Goal: Task Accomplishment & Management: Manage account settings

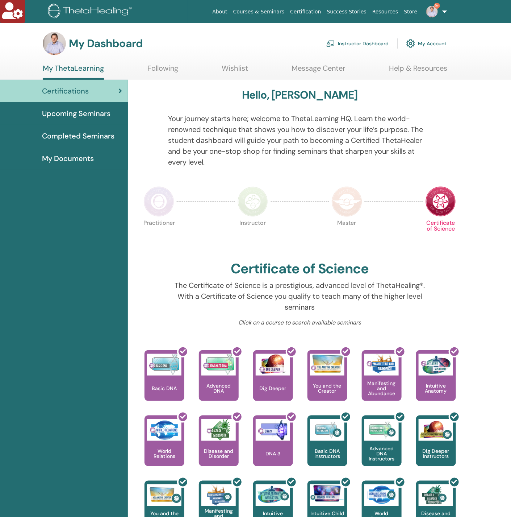
click at [436, 14] on img at bounding box center [432, 12] width 12 height 12
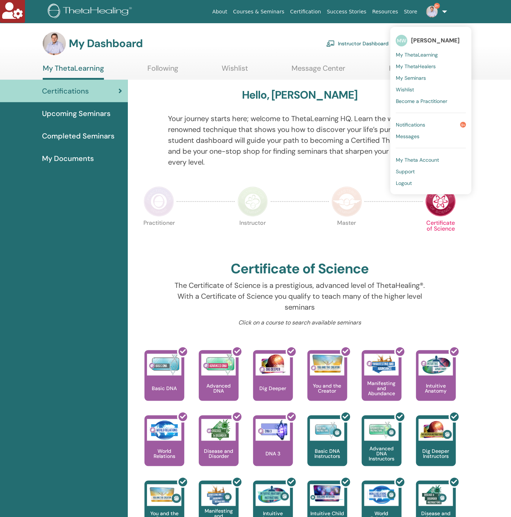
click at [436, 14] on img at bounding box center [432, 12] width 12 height 12
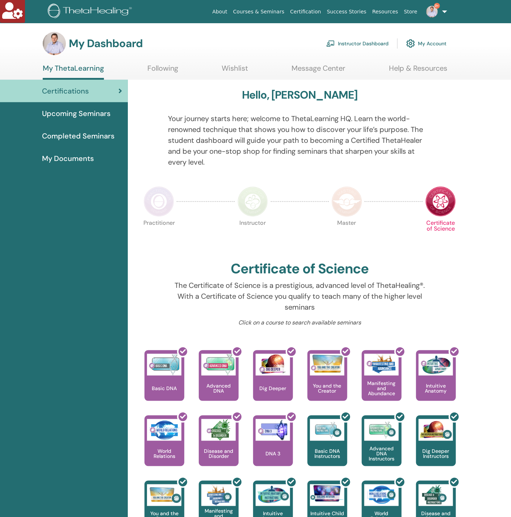
drag, startPoint x: 347, startPoint y: 50, endPoint x: 351, endPoint y: 46, distance: 5.9
click at [347, 49] on link "Instructor Dashboard" at bounding box center [357, 44] width 62 height 16
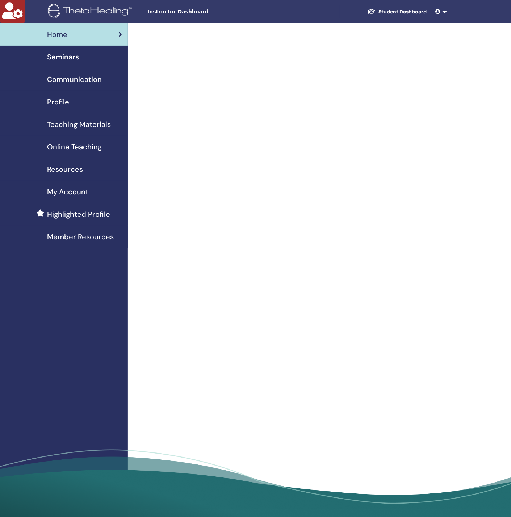
click at [67, 58] on span "Seminars" at bounding box center [63, 56] width 32 height 11
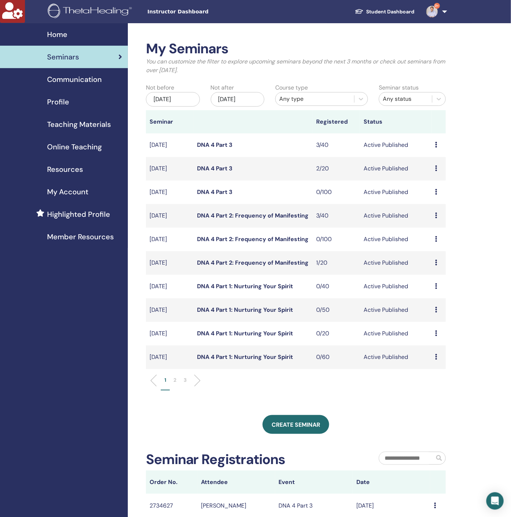
click at [211, 167] on link "DNA 4 Part 3" at bounding box center [215, 168] width 36 height 8
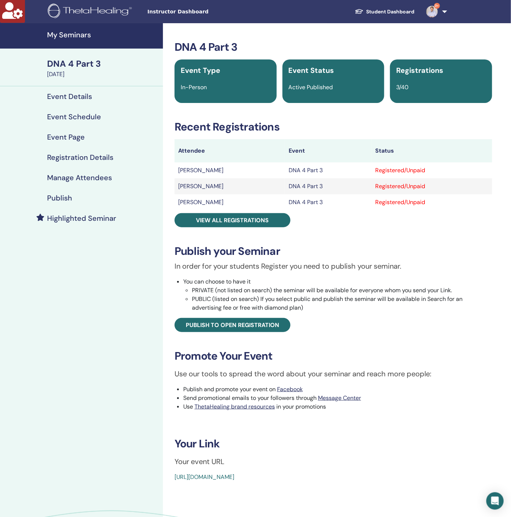
click at [84, 217] on h4 "Highlighted Seminar" at bounding box center [81, 218] width 69 height 9
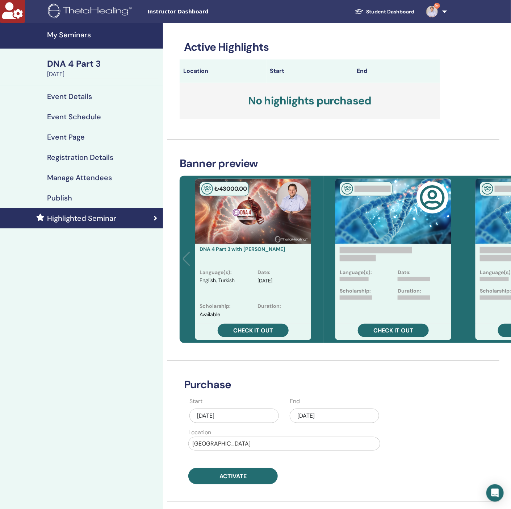
click at [351, 416] on div "[DATE]" at bounding box center [334, 415] width 89 height 14
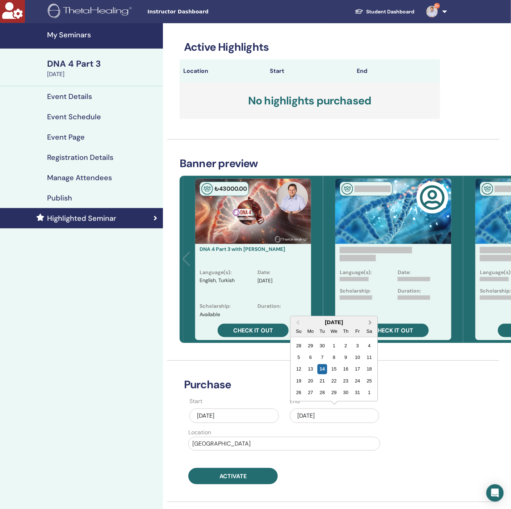
click at [371, 321] on span "Next Month" at bounding box center [371, 322] width 0 height 8
click at [373, 310] on button "Next Month" at bounding box center [372, 311] width 12 height 12
click at [346, 355] on div "11" at bounding box center [346, 358] width 10 height 10
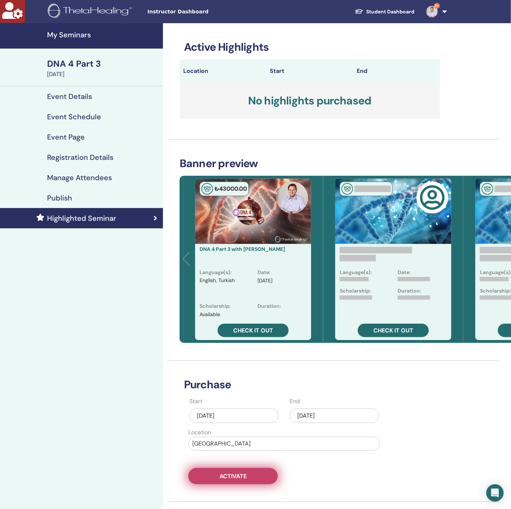
click at [248, 476] on button "Activate" at bounding box center [232, 476] width 89 height 16
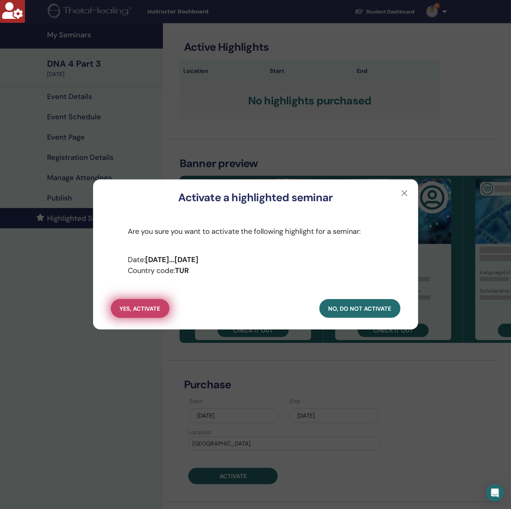
click at [139, 307] on span "yes, activate" at bounding box center [140, 309] width 41 height 8
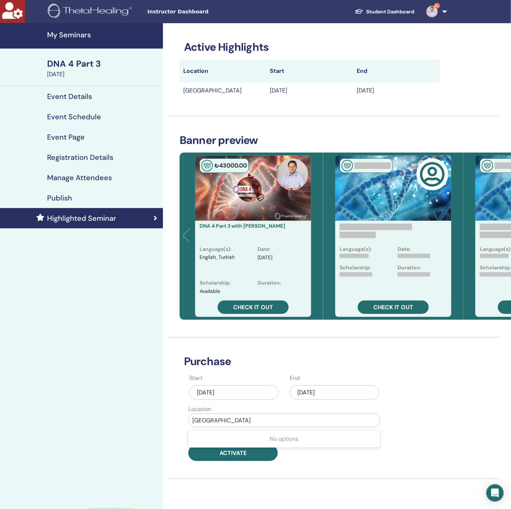
click at [247, 420] on div at bounding box center [284, 420] width 184 height 10
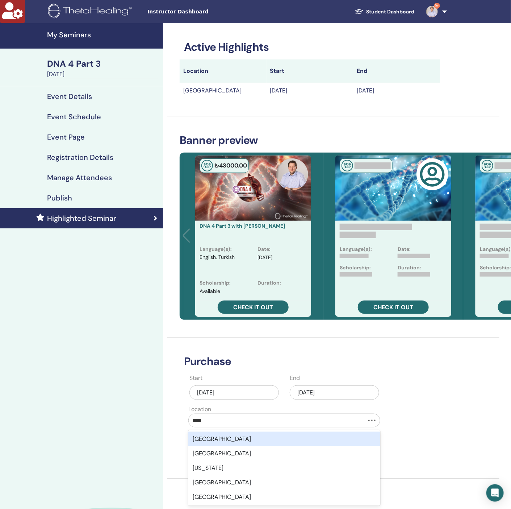
type input "*****"
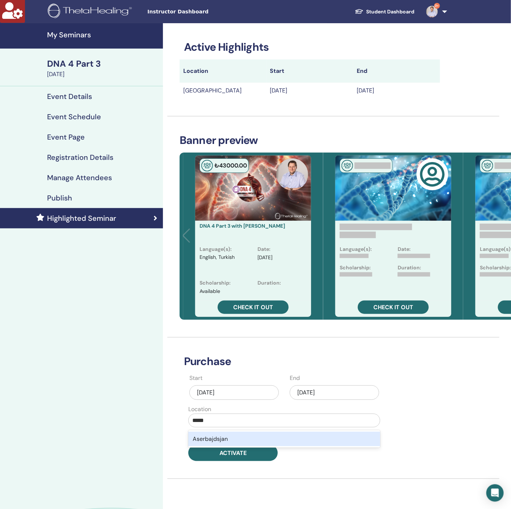
click at [238, 441] on div "Aserbajdsjan" at bounding box center [284, 439] width 192 height 14
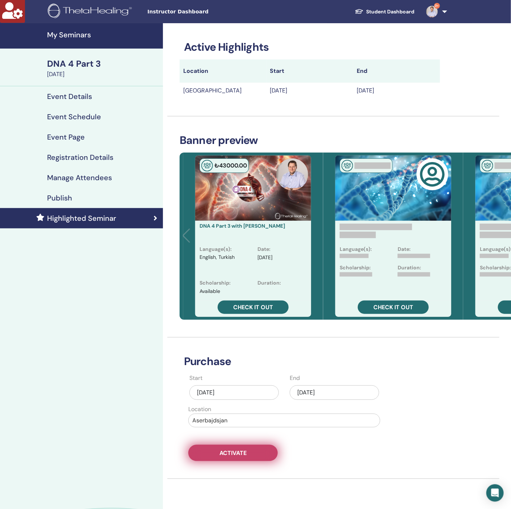
click at [237, 453] on span "Activate" at bounding box center [233, 453] width 27 height 8
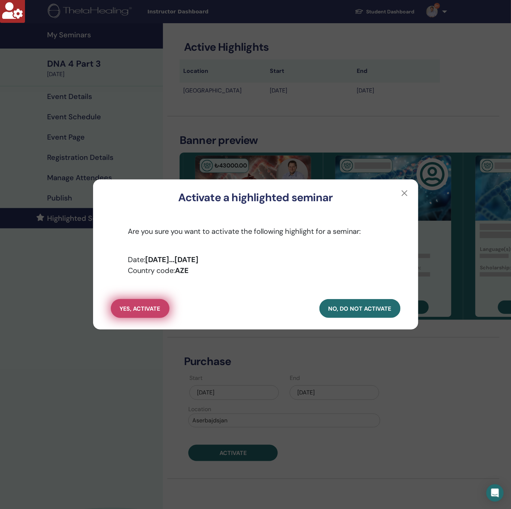
click at [150, 308] on span "yes, activate" at bounding box center [140, 309] width 41 height 8
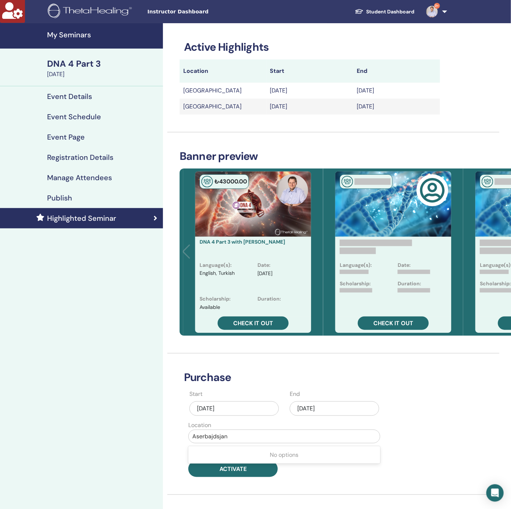
click at [245, 439] on div at bounding box center [284, 436] width 184 height 10
type input "*****"
click at [238, 454] on div "Saudi Arabia" at bounding box center [284, 454] width 192 height 14
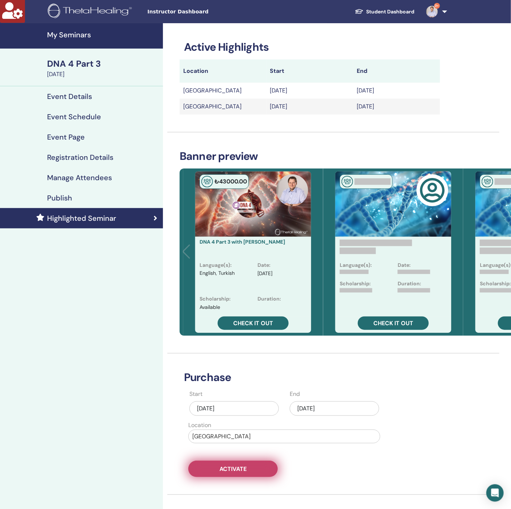
click at [232, 470] on span "Activate" at bounding box center [233, 469] width 27 height 8
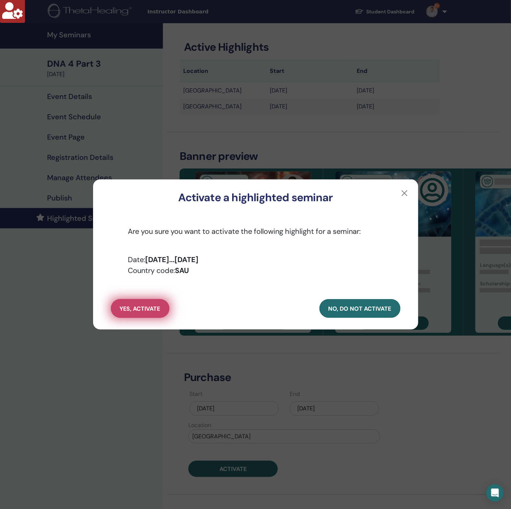
click at [132, 309] on span "yes, activate" at bounding box center [140, 309] width 41 height 8
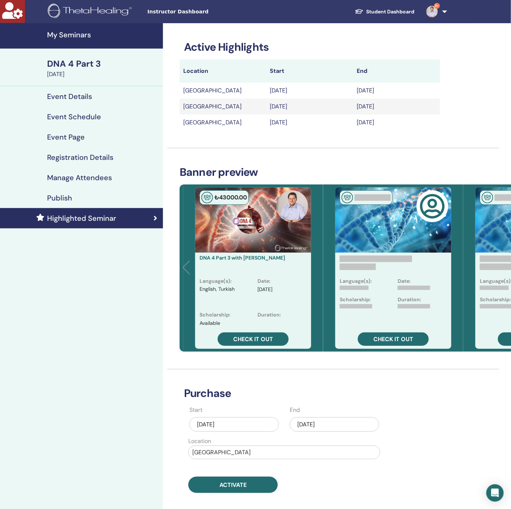
click at [82, 95] on h4 "Event Details" at bounding box center [69, 96] width 45 height 9
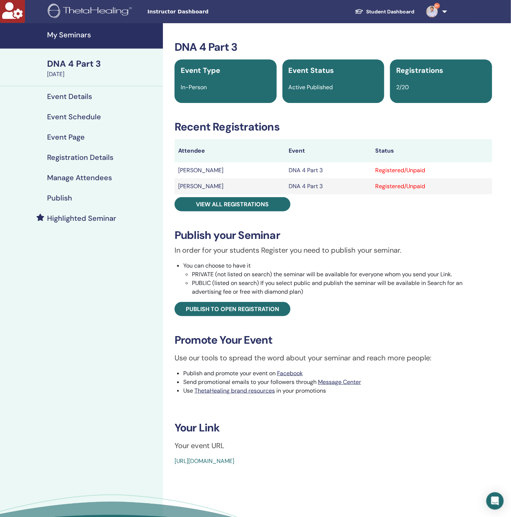
click at [99, 218] on h4 "Highlighted Seminar" at bounding box center [81, 218] width 69 height 9
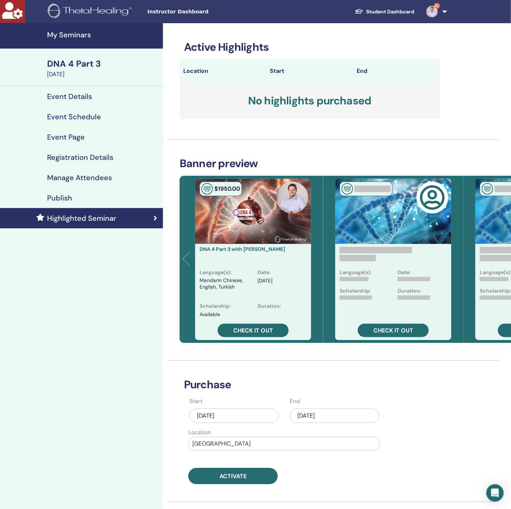
click at [246, 444] on div at bounding box center [284, 443] width 184 height 10
type input "***"
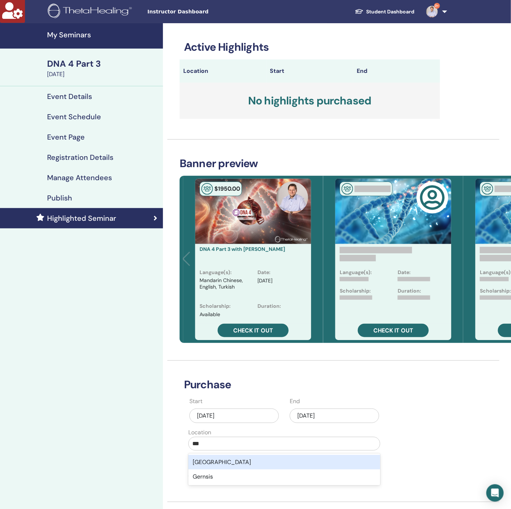
click at [242, 463] on div "Germany" at bounding box center [284, 462] width 192 height 14
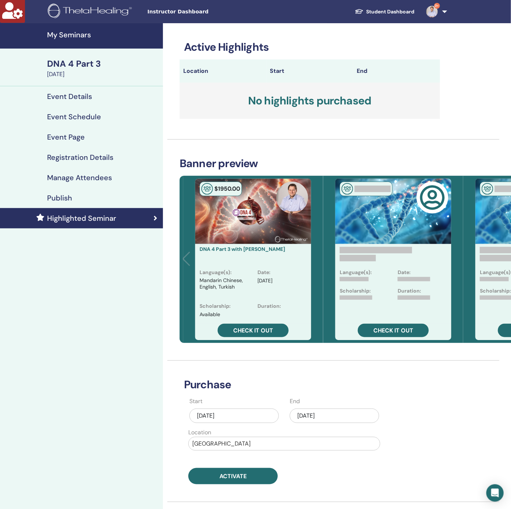
click at [325, 416] on div "[DATE]" at bounding box center [334, 415] width 89 height 14
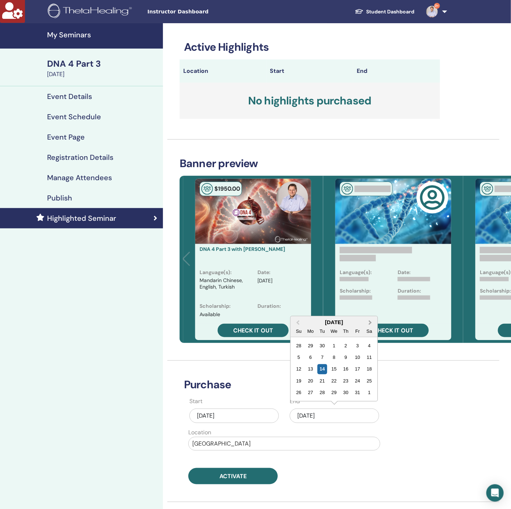
click at [371, 323] on span "Next Month" at bounding box center [371, 322] width 0 height 8
click at [371, 311] on span "Next Month" at bounding box center [371, 311] width 0 height 8
click at [369, 354] on div "13" at bounding box center [369, 358] width 10 height 10
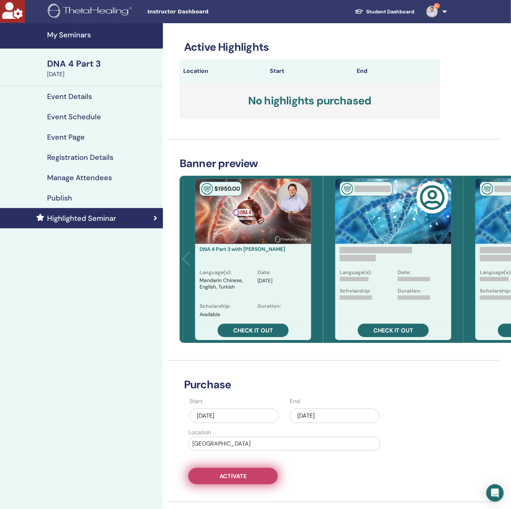
click at [248, 474] on button "Activate" at bounding box center [232, 476] width 89 height 16
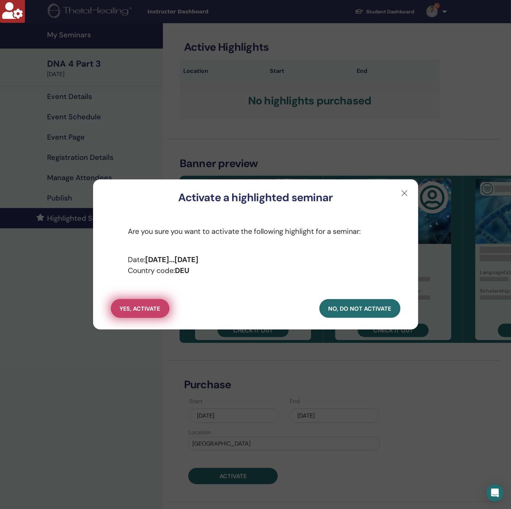
click at [138, 307] on span "yes, activate" at bounding box center [140, 309] width 41 height 8
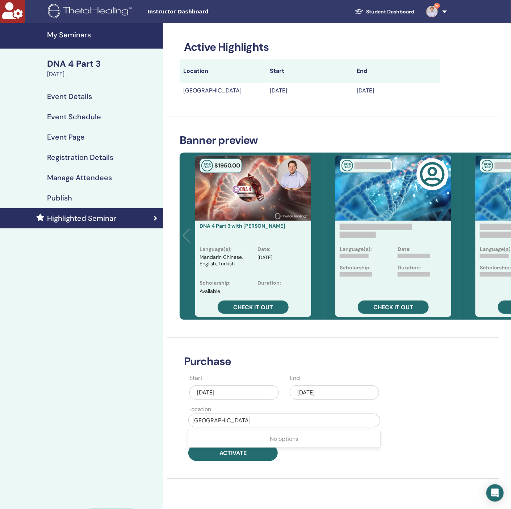
click at [233, 420] on div at bounding box center [284, 420] width 184 height 10
type input "**"
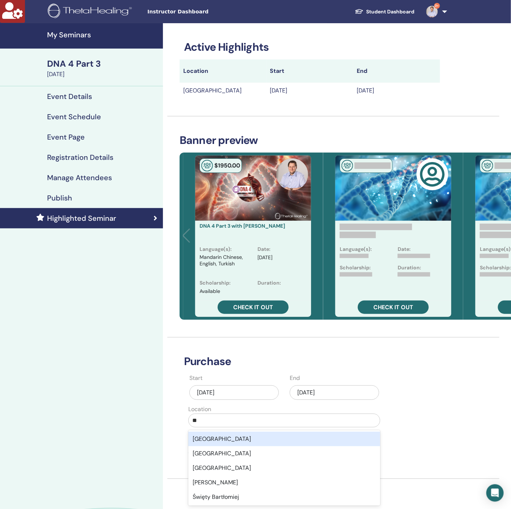
click at [234, 437] on div "Switzerland" at bounding box center [284, 439] width 192 height 14
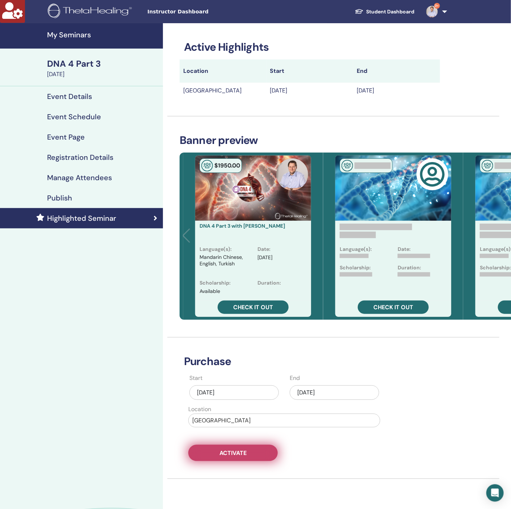
click at [238, 457] on span "Activate" at bounding box center [233, 453] width 27 height 8
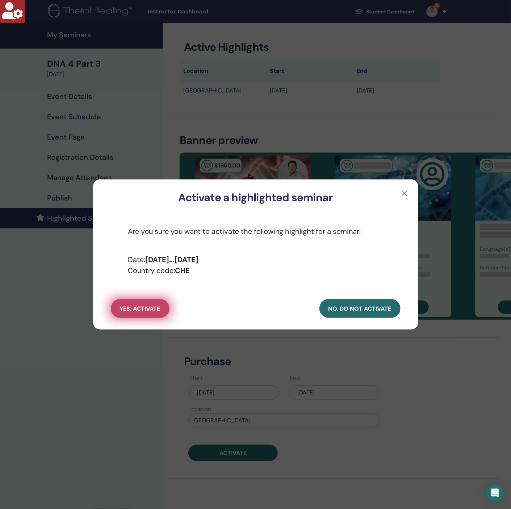
click at [147, 305] on span "yes, activate" at bounding box center [140, 309] width 41 height 8
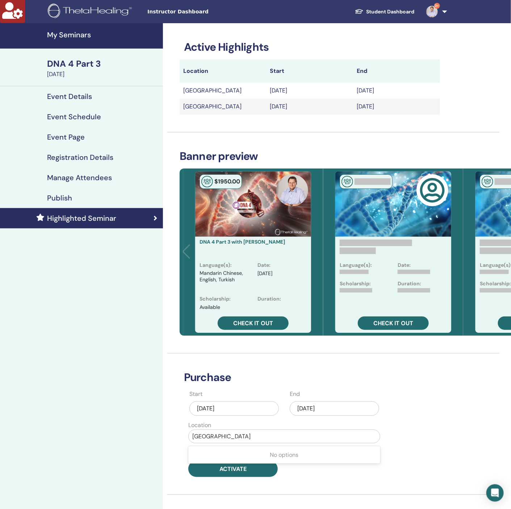
click at [259, 433] on div at bounding box center [284, 436] width 184 height 10
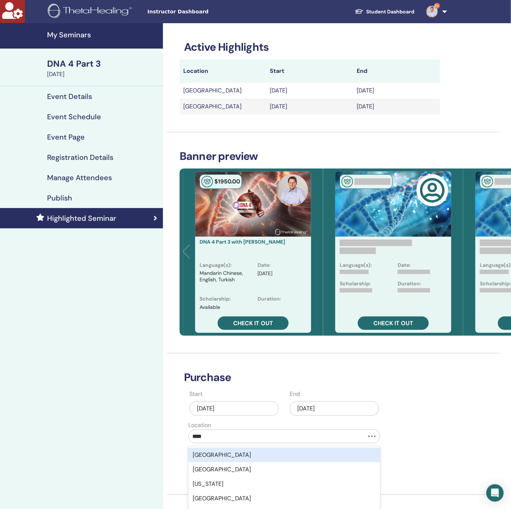
type input "*****"
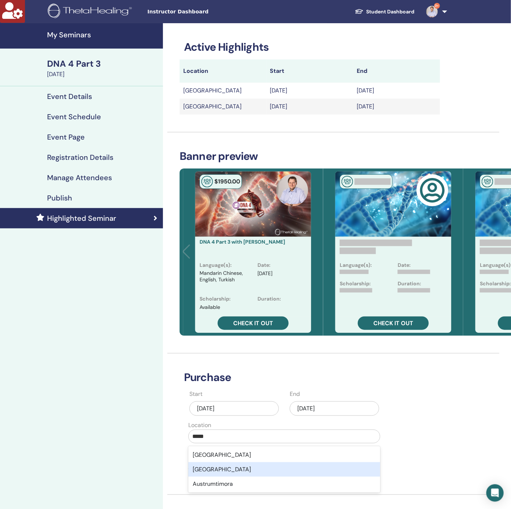
click at [232, 466] on div "Austria" at bounding box center [284, 469] width 192 height 14
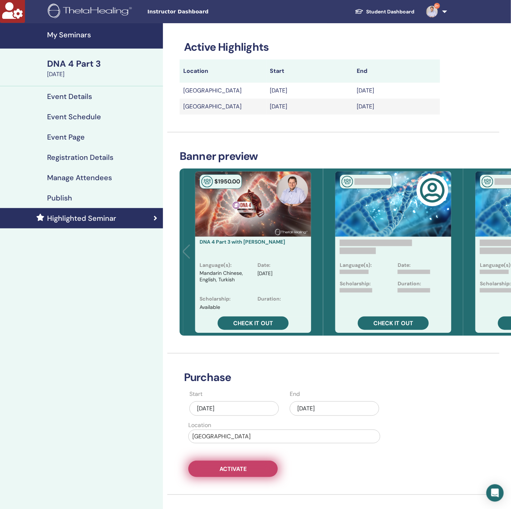
click at [237, 468] on span "Activate" at bounding box center [233, 469] width 27 height 8
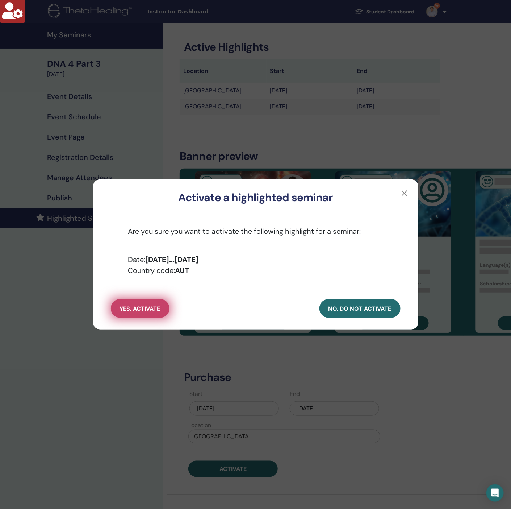
click at [149, 306] on span "yes, activate" at bounding box center [140, 309] width 41 height 8
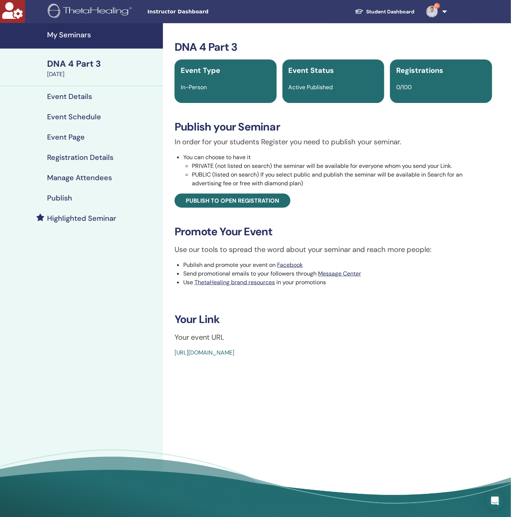
click at [88, 215] on h4 "Highlighted Seminar" at bounding box center [81, 218] width 69 height 9
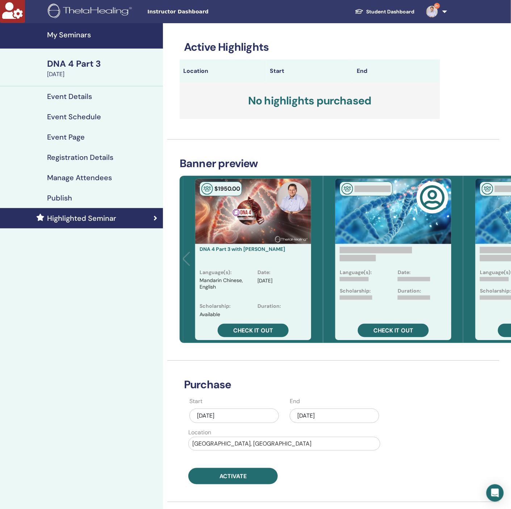
click at [341, 416] on div "[DATE]" at bounding box center [334, 415] width 89 height 14
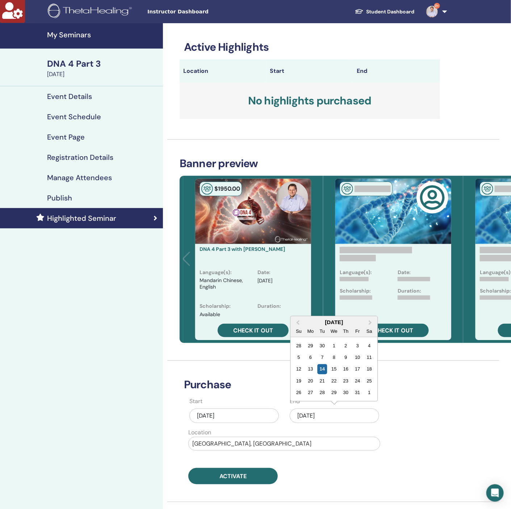
click at [372, 324] on button "Next Month" at bounding box center [372, 323] width 12 height 12
click at [370, 308] on button "Next Month" at bounding box center [372, 311] width 12 height 12
click at [360, 355] on div "12" at bounding box center [358, 358] width 10 height 10
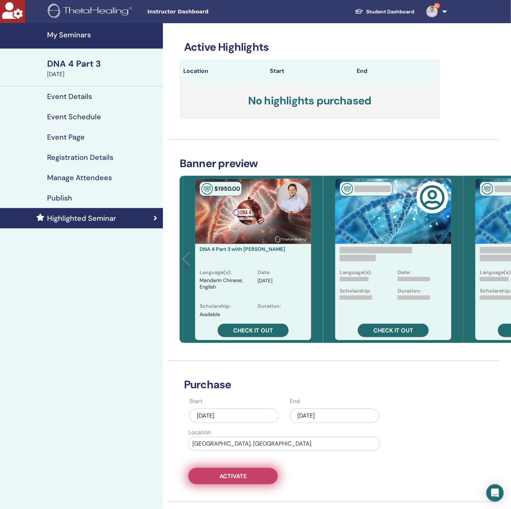
click at [251, 474] on button "Activate" at bounding box center [232, 476] width 89 height 16
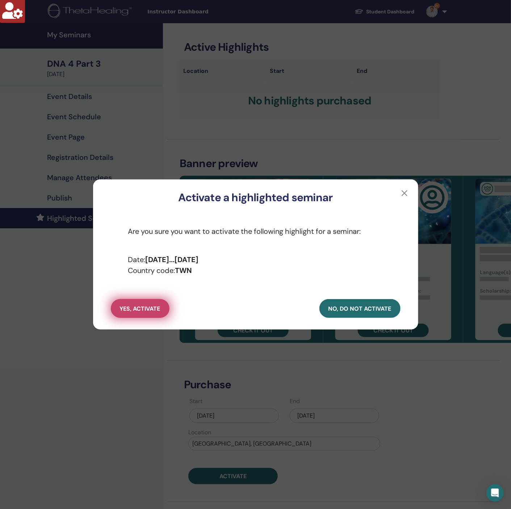
click at [141, 304] on button "yes, activate" at bounding box center [140, 308] width 59 height 19
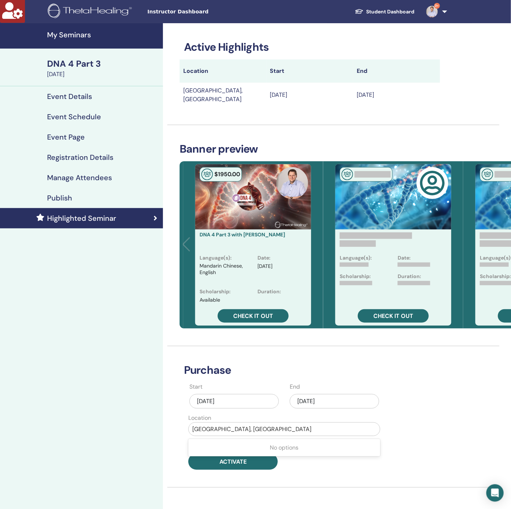
click at [249, 424] on div at bounding box center [284, 429] width 184 height 10
type input "*****"
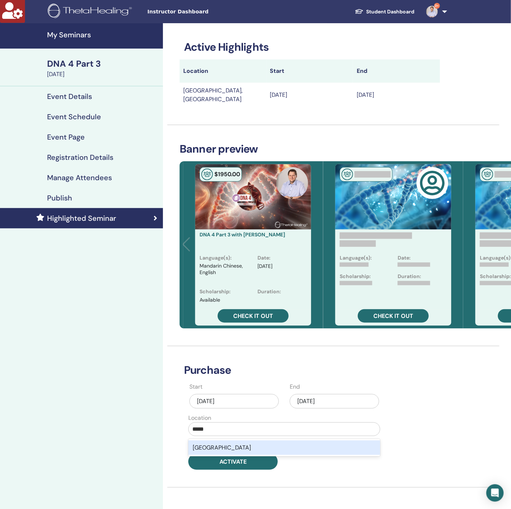
click at [246, 440] on div "[GEOGRAPHIC_DATA]" at bounding box center [284, 447] width 192 height 14
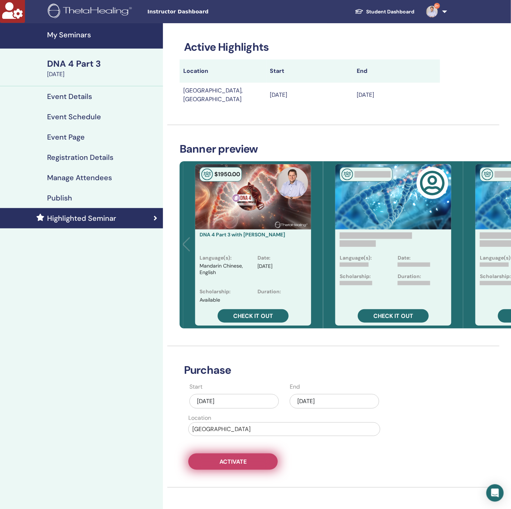
click at [242, 458] on span "Activate" at bounding box center [233, 462] width 27 height 8
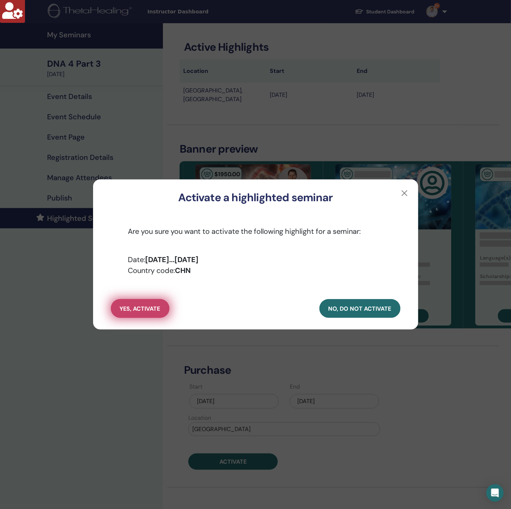
click at [147, 314] on button "yes, activate" at bounding box center [140, 308] width 59 height 19
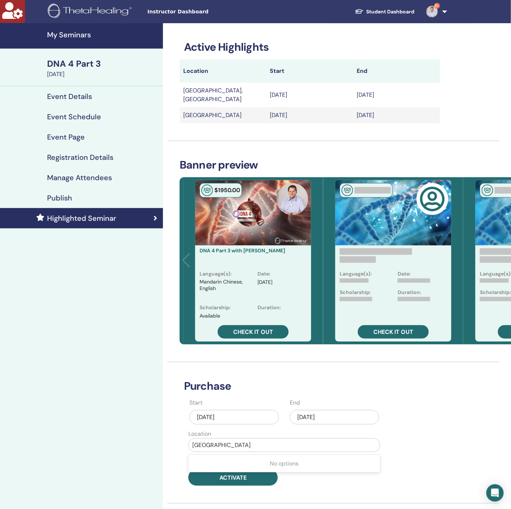
click at [213, 440] on div at bounding box center [284, 445] width 184 height 10
type input "*****"
click at [232, 456] on div "[GEOGRAPHIC_DATA]" at bounding box center [284, 463] width 192 height 14
click at [235, 474] on span "Activate" at bounding box center [233, 478] width 27 height 8
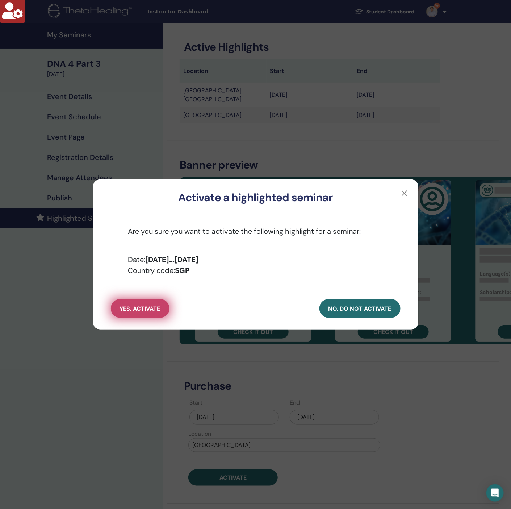
click at [129, 305] on span "yes, activate" at bounding box center [140, 309] width 41 height 8
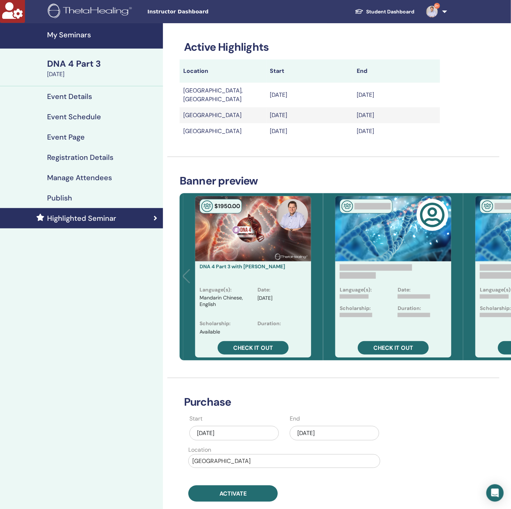
click at [226, 456] on div at bounding box center [284, 461] width 184 height 10
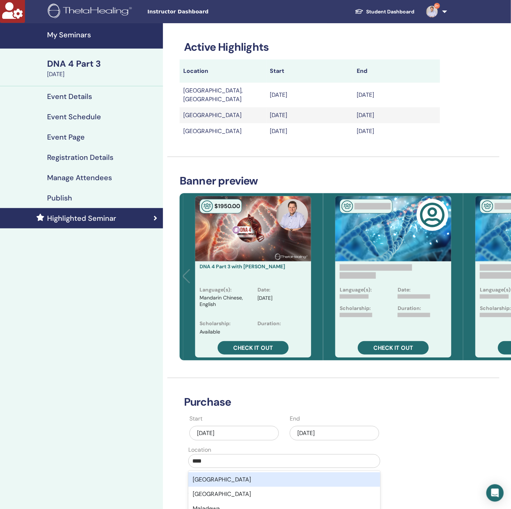
type input "*****"
click at [220, 472] on div "Malaysia" at bounding box center [284, 479] width 192 height 14
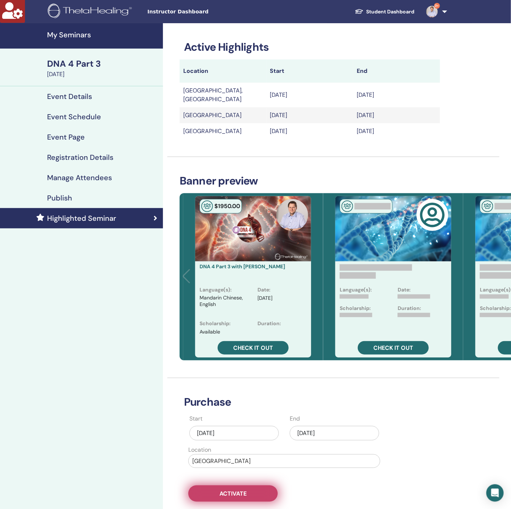
click at [232, 489] on span "Activate" at bounding box center [233, 493] width 27 height 8
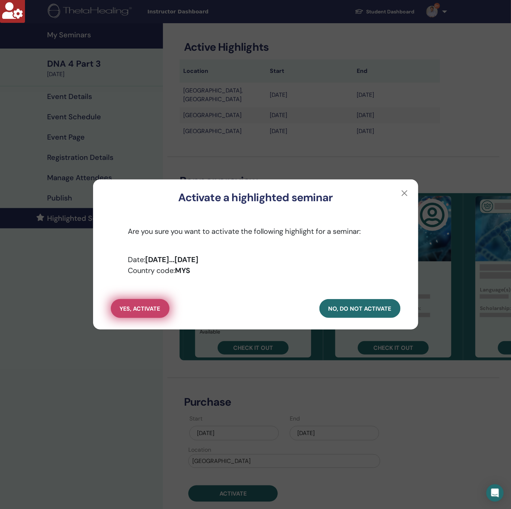
click at [141, 304] on button "yes, activate" at bounding box center [140, 308] width 59 height 19
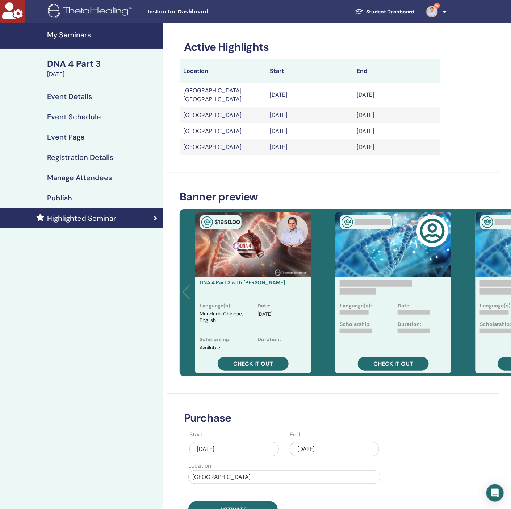
click at [230, 472] on div at bounding box center [284, 477] width 184 height 10
type input "****"
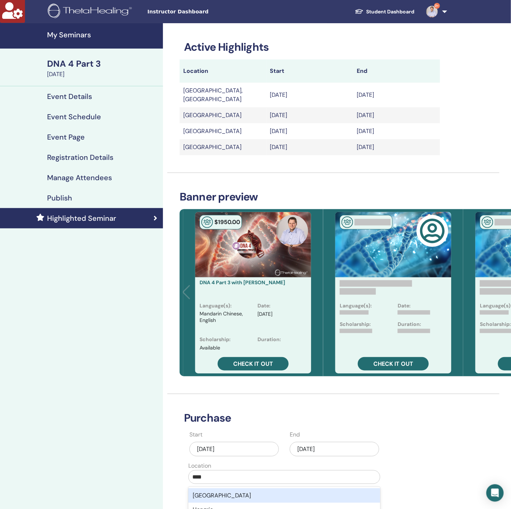
drag, startPoint x: 221, startPoint y: 492, endPoint x: 174, endPoint y: 477, distance: 48.8
click at [220, 490] on div "Hong Kong" at bounding box center [284, 495] width 192 height 14
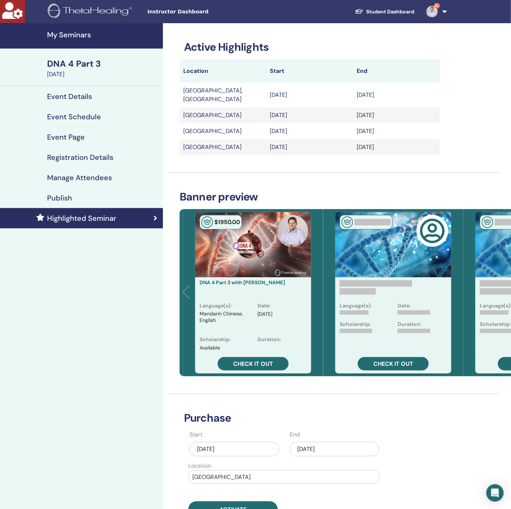
drag, startPoint x: 130, startPoint y: 464, endPoint x: 137, endPoint y: 460, distance: 8.8
click at [130, 463] on div "My Seminars DNA 4 Part 3 December 14, 2025 Event Details Event Schedule Event P…" at bounding box center [81, 329] width 163 height 613
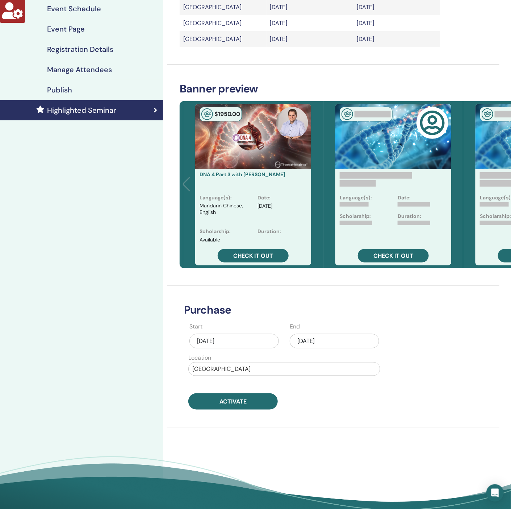
scroll to position [109, 0]
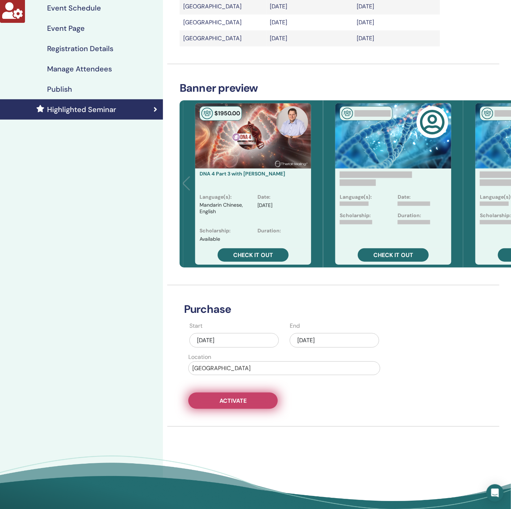
click at [241, 397] on span "Activate" at bounding box center [233, 401] width 27 height 8
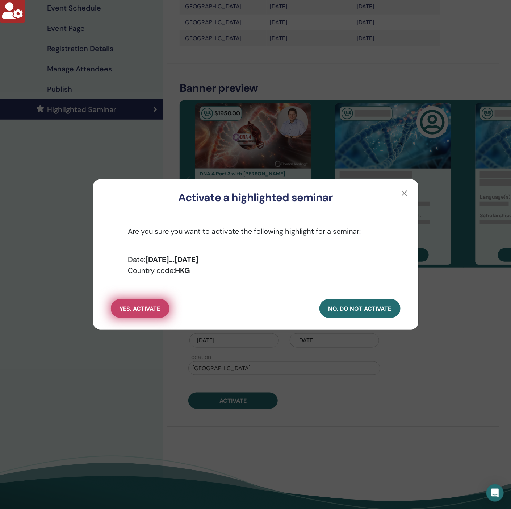
click at [137, 309] on span "yes, activate" at bounding box center [140, 309] width 41 height 8
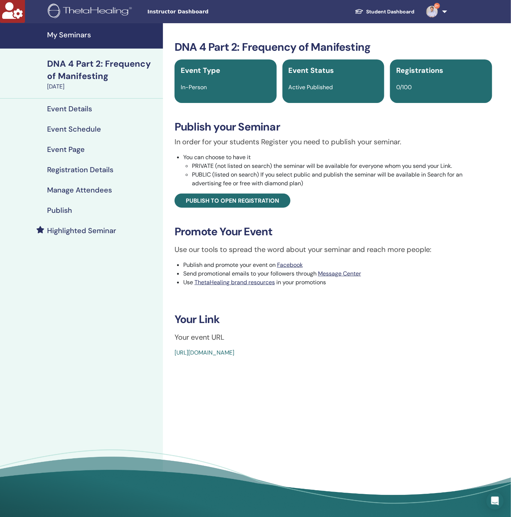
click at [87, 227] on h4 "Highlighted Seminar" at bounding box center [81, 230] width 69 height 9
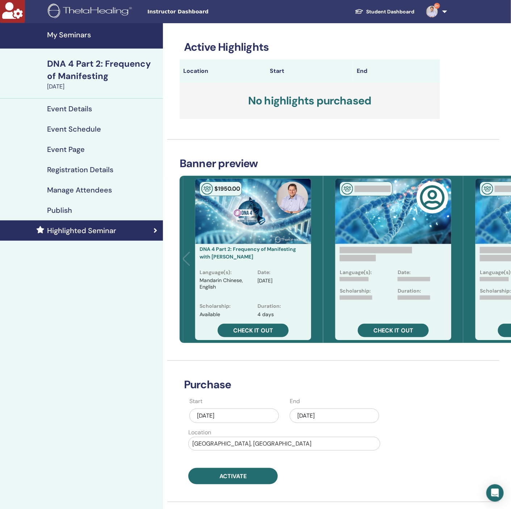
click at [338, 415] on div "[DATE]" at bounding box center [334, 415] width 89 height 14
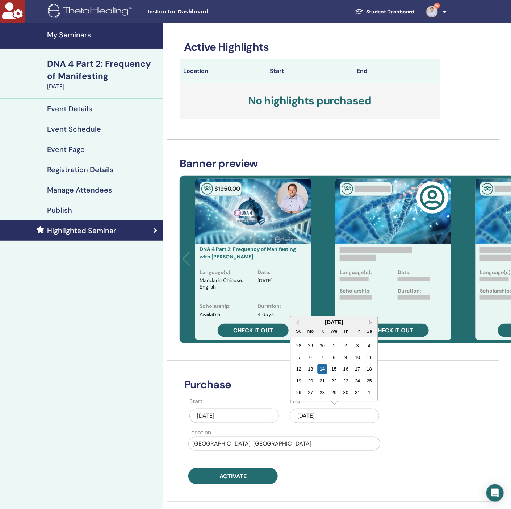
click at [371, 325] on button "Next Month" at bounding box center [372, 323] width 12 height 12
click at [366, 310] on button "Next Month" at bounding box center [372, 311] width 12 height 12
click at [307, 359] on div "8" at bounding box center [311, 358] width 10 height 10
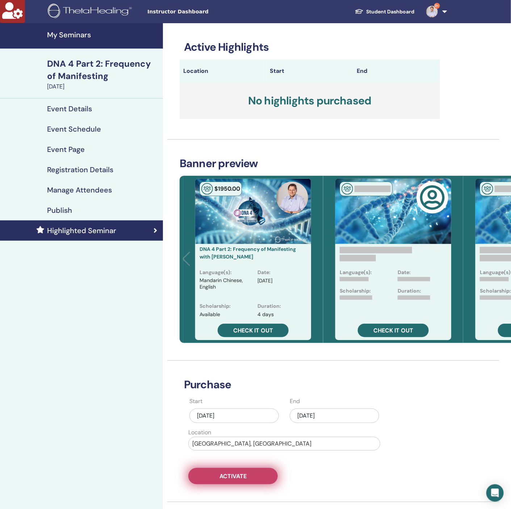
click at [256, 474] on button "Activate" at bounding box center [232, 476] width 89 height 16
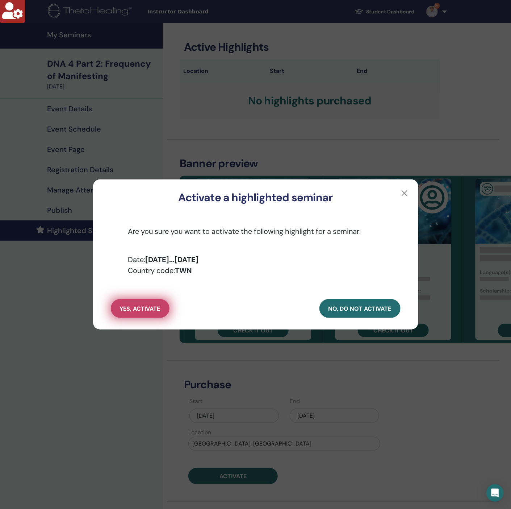
click at [145, 307] on span "yes, activate" at bounding box center [140, 309] width 41 height 8
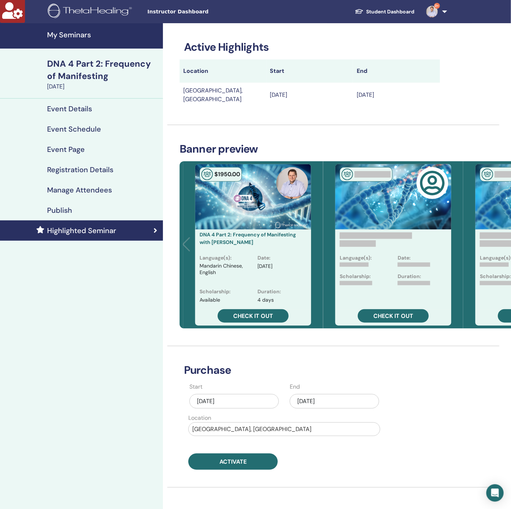
click at [213, 424] on div at bounding box center [284, 429] width 184 height 10
type input "*****"
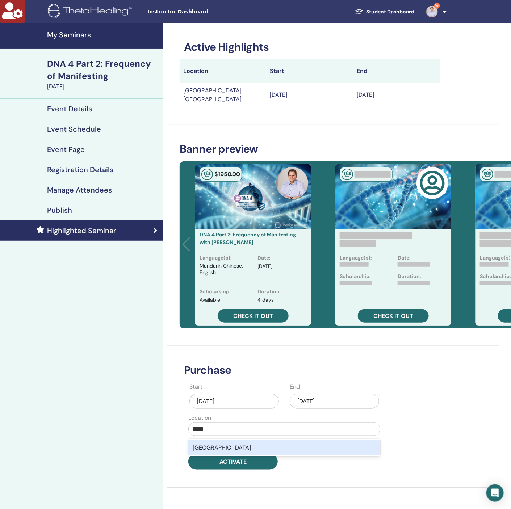
click at [213, 441] on div "[GEOGRAPHIC_DATA]" at bounding box center [284, 447] width 192 height 14
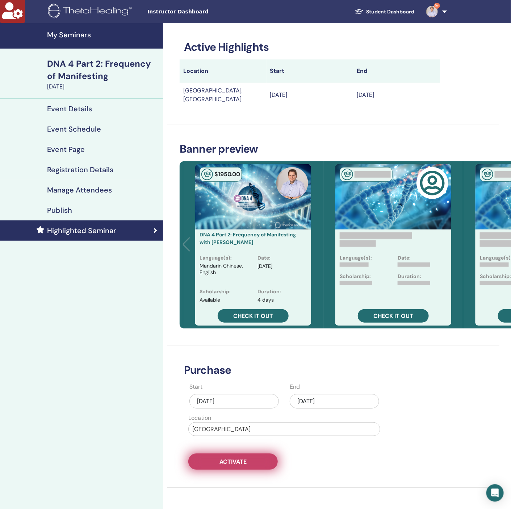
click at [220, 453] on button "Activate" at bounding box center [232, 461] width 89 height 16
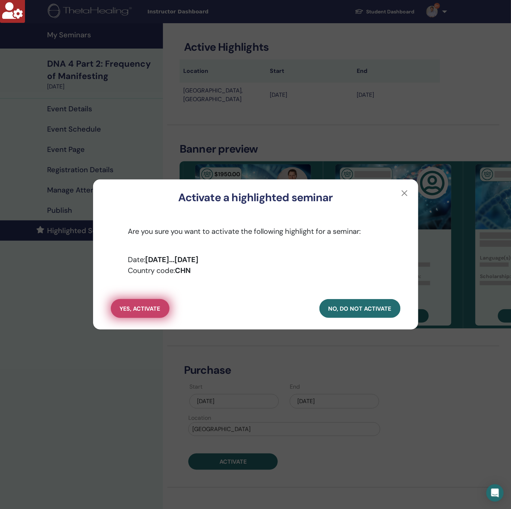
click at [150, 317] on button "yes, activate" at bounding box center [140, 308] width 59 height 19
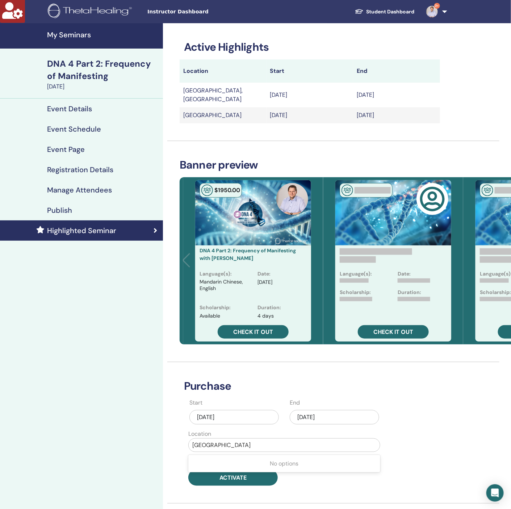
click at [214, 440] on div at bounding box center [284, 445] width 184 height 10
type input "****"
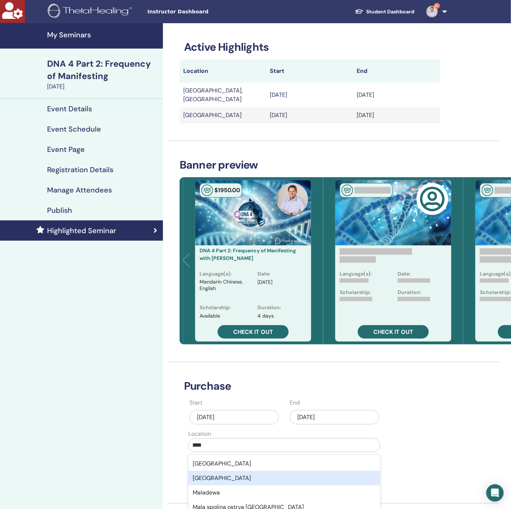
click at [217, 472] on div "[GEOGRAPHIC_DATA]" at bounding box center [284, 478] width 192 height 14
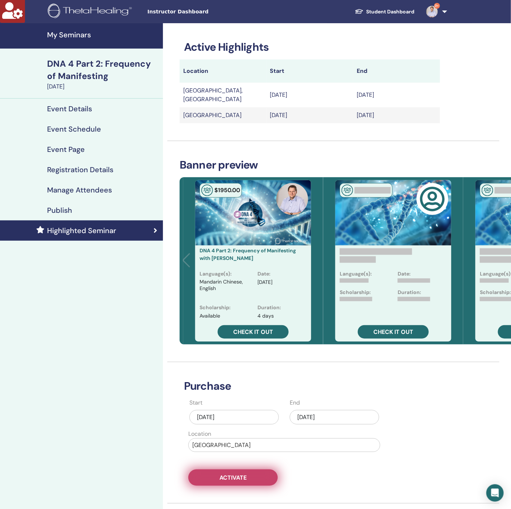
click at [223, 474] on span "Activate" at bounding box center [233, 478] width 27 height 8
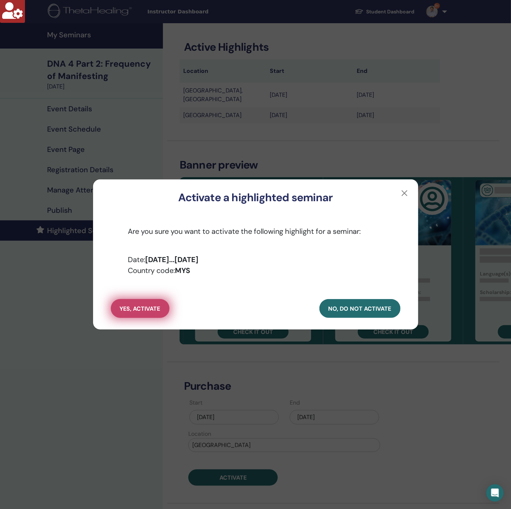
click at [152, 307] on span "yes, activate" at bounding box center [140, 309] width 41 height 8
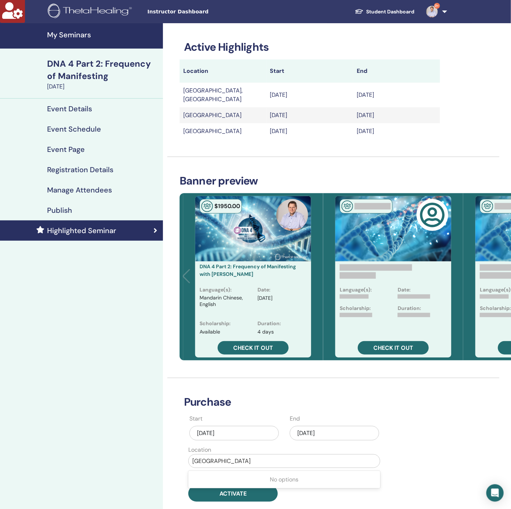
click at [230, 456] on div at bounding box center [284, 461] width 184 height 10
type input "****"
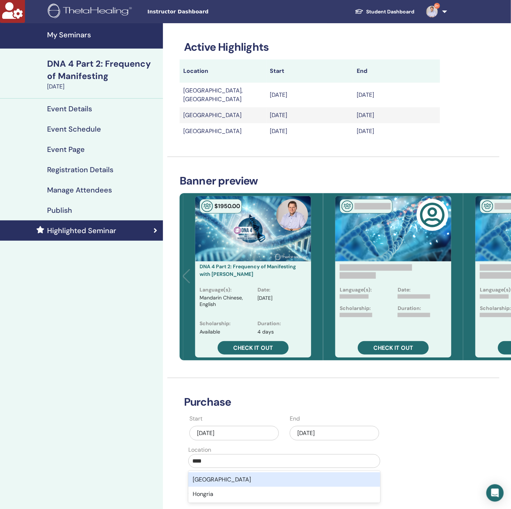
click at [225, 475] on div "Hong Kong" at bounding box center [284, 479] width 192 height 14
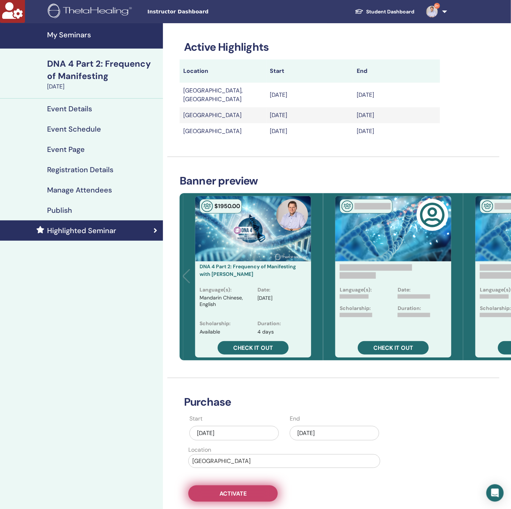
click at [249, 485] on button "Activate" at bounding box center [232, 493] width 89 height 16
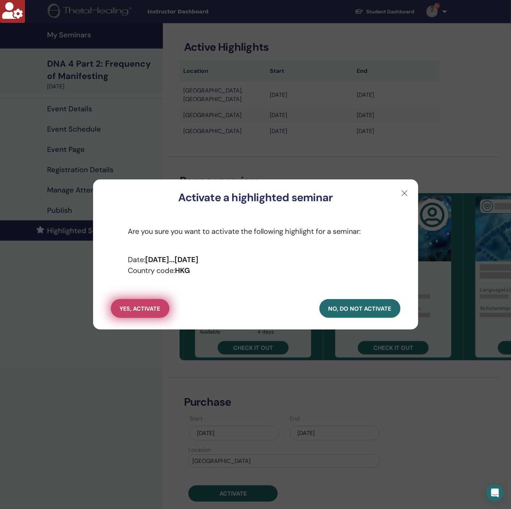
click at [146, 309] on span "yes, activate" at bounding box center [140, 309] width 41 height 8
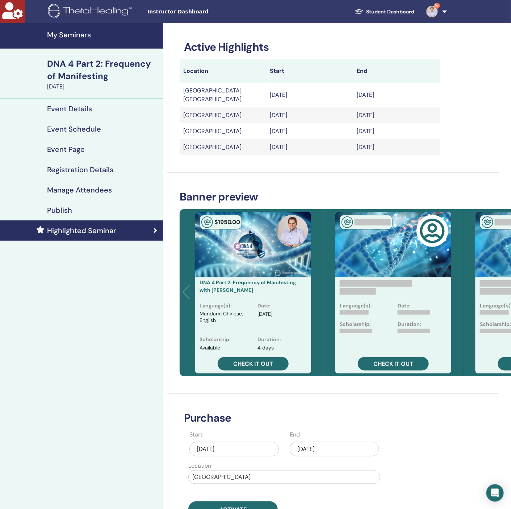
click at [221, 472] on div at bounding box center [284, 477] width 184 height 10
click at [223, 472] on div at bounding box center [284, 477] width 184 height 10
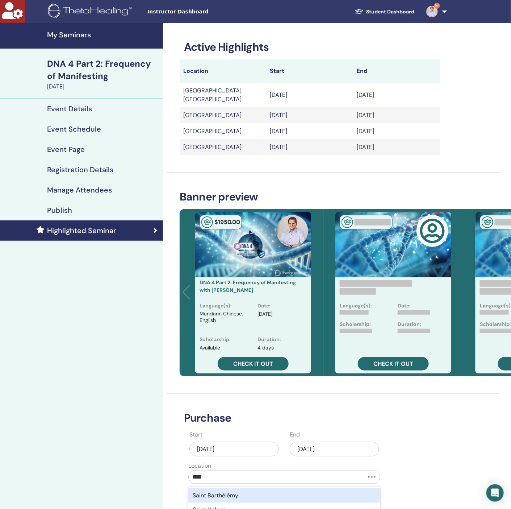
type input "*****"
click at [205, 488] on div "Singapore" at bounding box center [284, 495] width 192 height 14
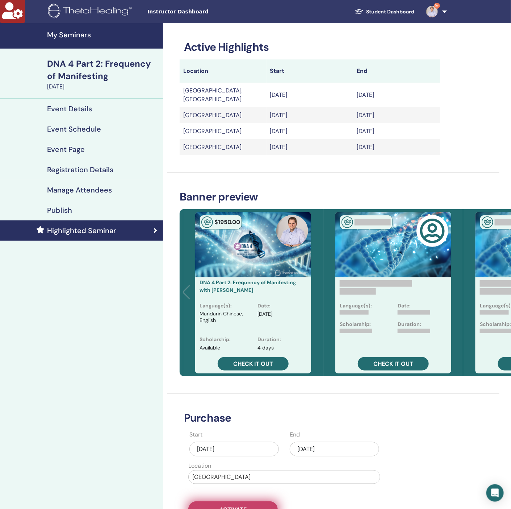
click at [228, 505] on span "Activate" at bounding box center [233, 509] width 27 height 8
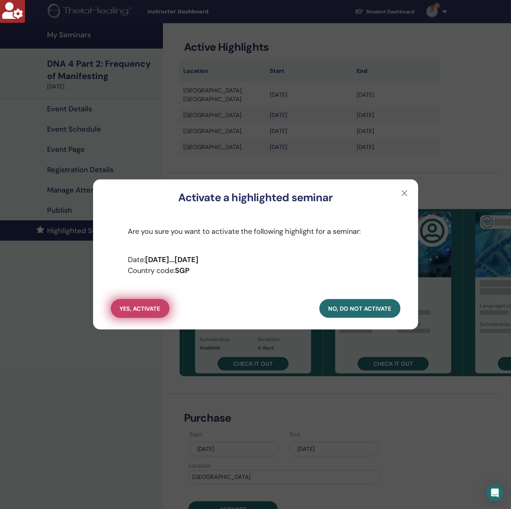
click at [141, 310] on span "yes, activate" at bounding box center [140, 309] width 41 height 8
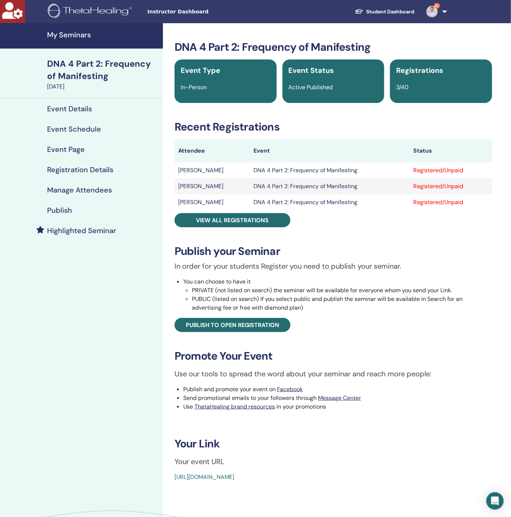
click at [71, 229] on h4 "Highlighted Seminar" at bounding box center [81, 230] width 69 height 9
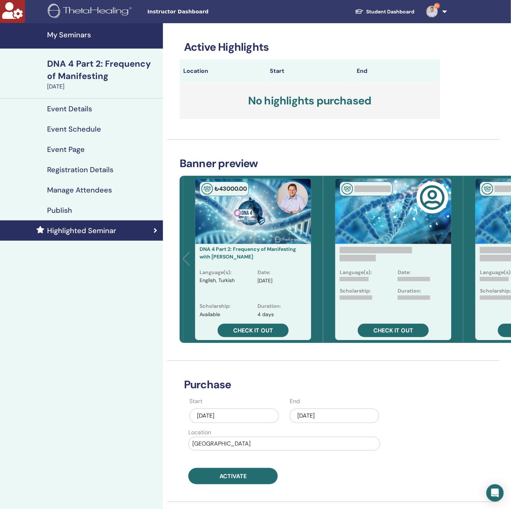
click at [347, 417] on div "[DATE]" at bounding box center [334, 415] width 89 height 14
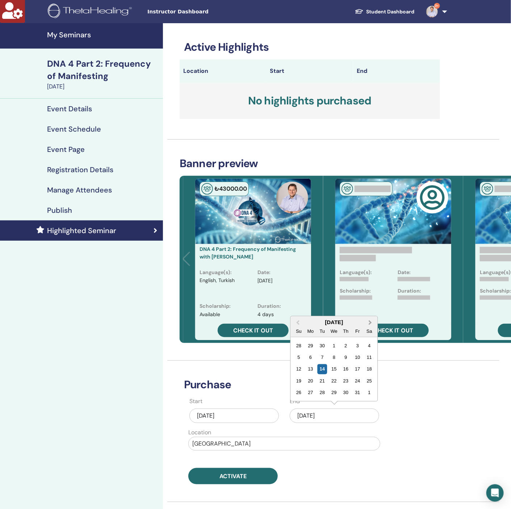
click at [371, 319] on button "Next Month" at bounding box center [372, 323] width 12 height 12
click at [371, 319] on div "Sa" at bounding box center [369, 320] width 10 height 10
click at [371, 310] on span "Next Month" at bounding box center [371, 311] width 0 height 8
click at [310, 356] on div "8" at bounding box center [311, 358] width 10 height 10
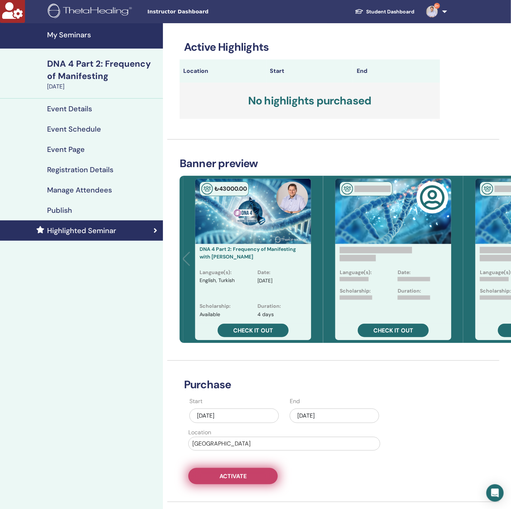
click at [238, 479] on span "Activate" at bounding box center [233, 476] width 27 height 8
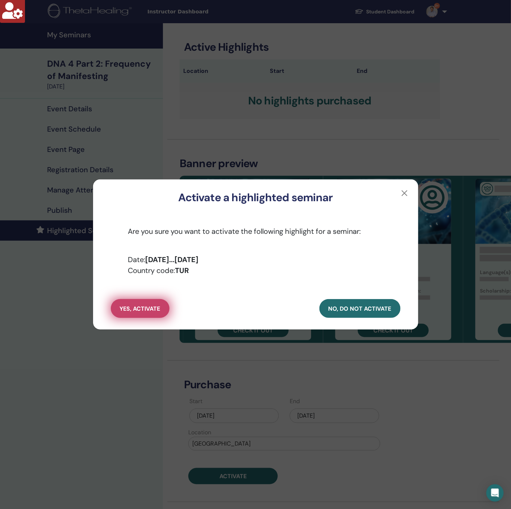
click at [154, 305] on span "yes, activate" at bounding box center [140, 309] width 41 height 8
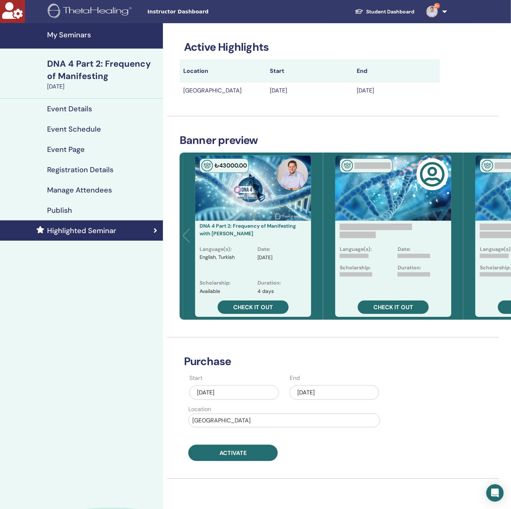
drag, startPoint x: 212, startPoint y: 444, endPoint x: 213, endPoint y: 424, distance: 19.9
click at [212, 444] on div "Start Oct/14, 2025 End Dec/08, 2025 Location Turkey Activate" at bounding box center [284, 417] width 209 height 87
click at [213, 421] on div at bounding box center [284, 420] width 184 height 10
type input "*****"
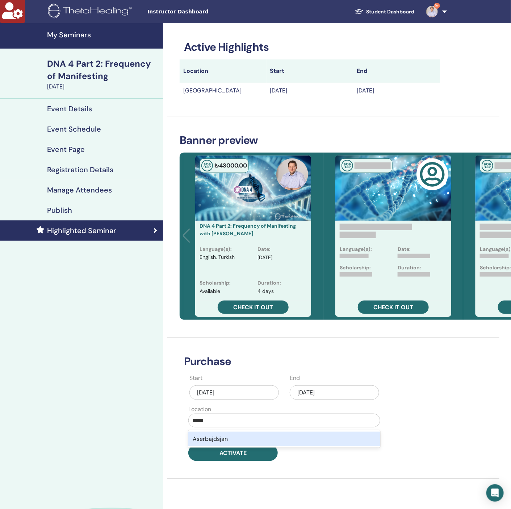
click at [212, 439] on div "Aserbajdsjan" at bounding box center [284, 439] width 192 height 14
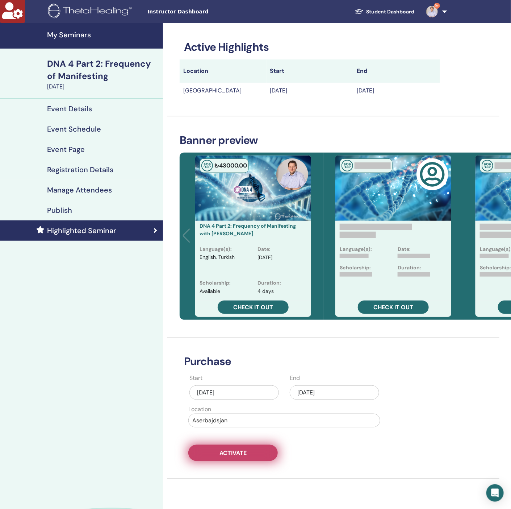
click at [220, 454] on span "Activate" at bounding box center [233, 453] width 27 height 8
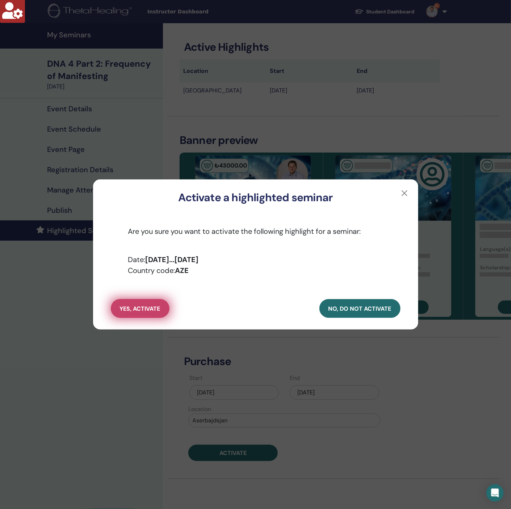
click at [137, 305] on span "yes, activate" at bounding box center [140, 309] width 41 height 8
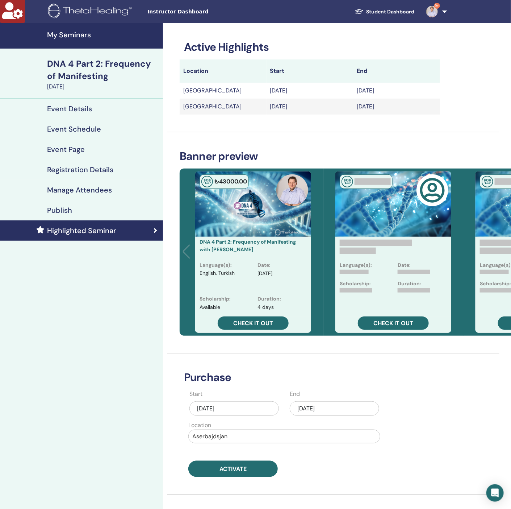
click at [236, 437] on div at bounding box center [284, 436] width 184 height 10
type input "*****"
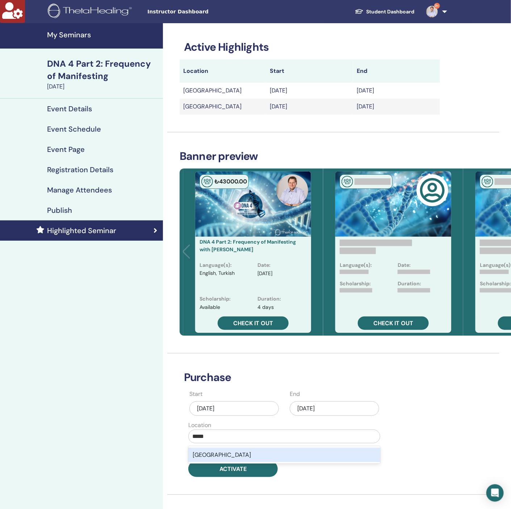
click at [225, 453] on div "Saudi Arabia" at bounding box center [284, 454] width 192 height 14
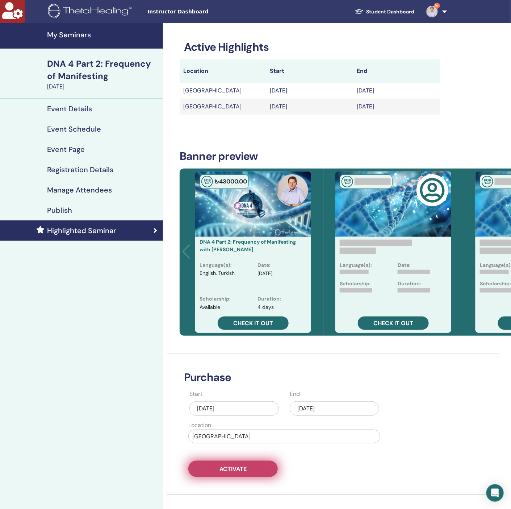
click at [229, 471] on span "Activate" at bounding box center [233, 469] width 27 height 8
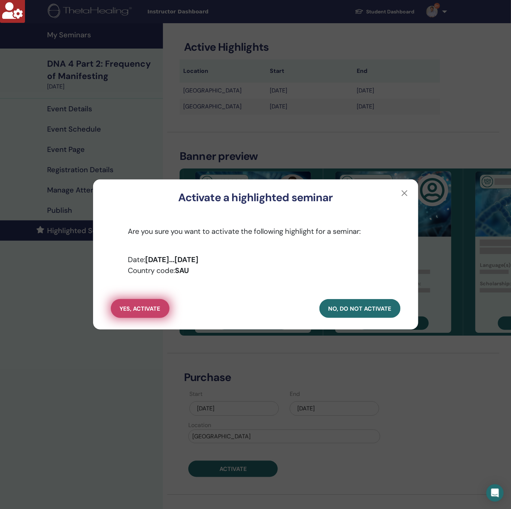
click at [139, 310] on span "yes, activate" at bounding box center [140, 309] width 41 height 8
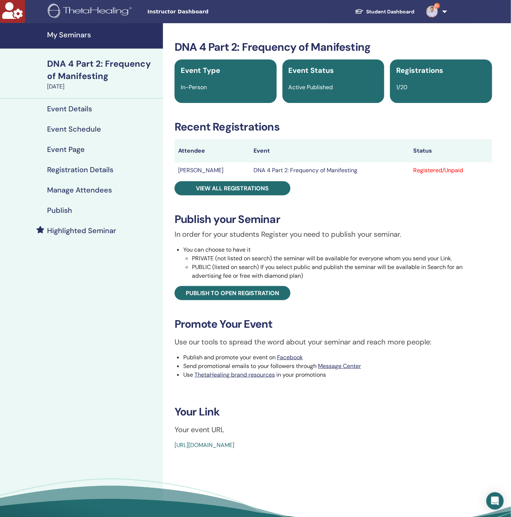
click at [97, 233] on h4 "Highlighted Seminar" at bounding box center [81, 230] width 69 height 9
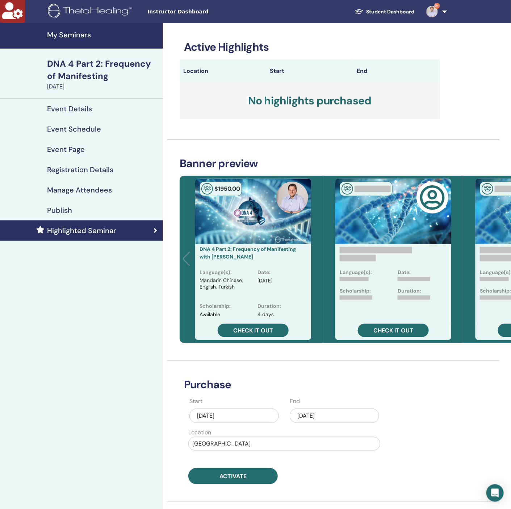
click at [248, 443] on div at bounding box center [284, 443] width 184 height 10
type input "**"
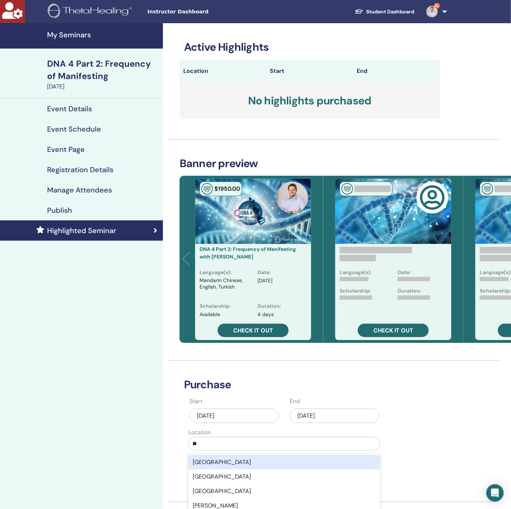
click at [237, 461] on div "Switzerland" at bounding box center [284, 462] width 192 height 14
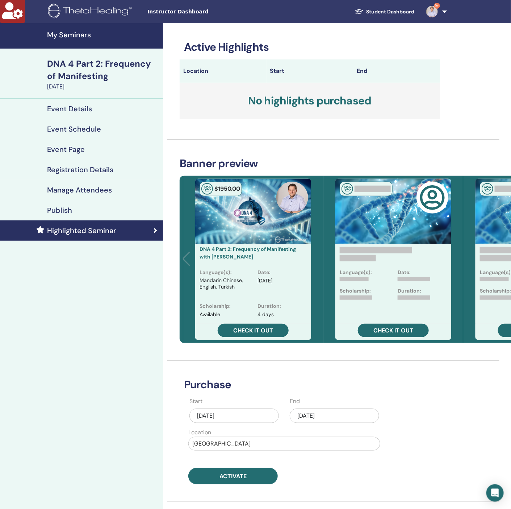
click at [352, 410] on div "Oct/14, 2025" at bounding box center [334, 415] width 89 height 14
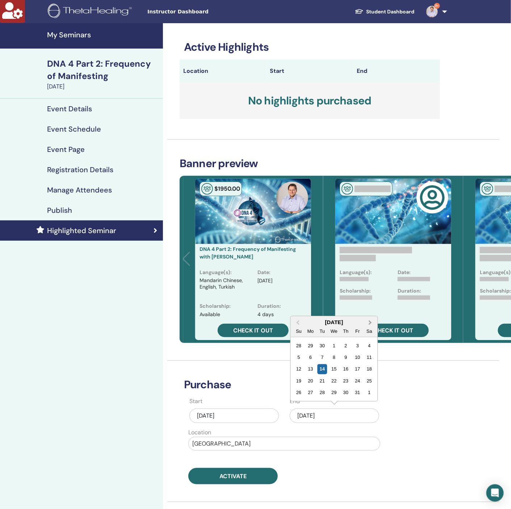
click at [371, 321] on span "Next Month" at bounding box center [371, 322] width 0 height 8
click at [368, 321] on div "Sa" at bounding box center [369, 320] width 10 height 10
click at [371, 312] on button "Next Month" at bounding box center [372, 311] width 12 height 12
click at [310, 355] on div "8" at bounding box center [311, 358] width 10 height 10
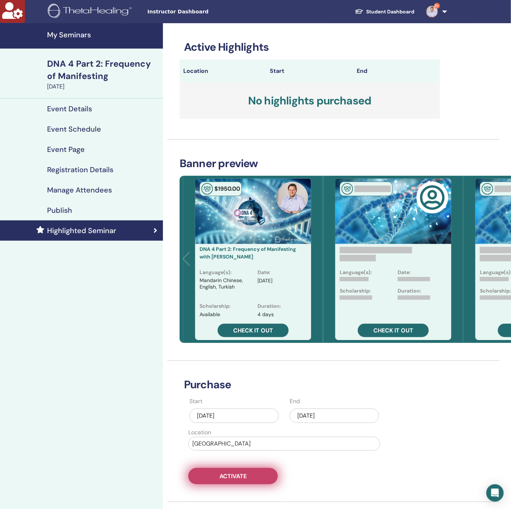
click at [231, 472] on button "Activate" at bounding box center [232, 476] width 89 height 16
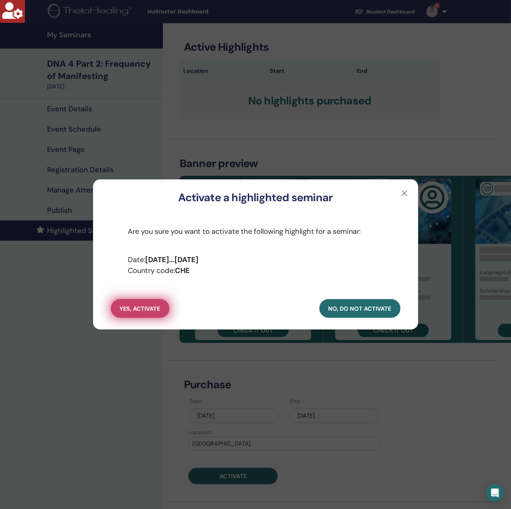
click at [153, 312] on span "yes, activate" at bounding box center [140, 309] width 41 height 8
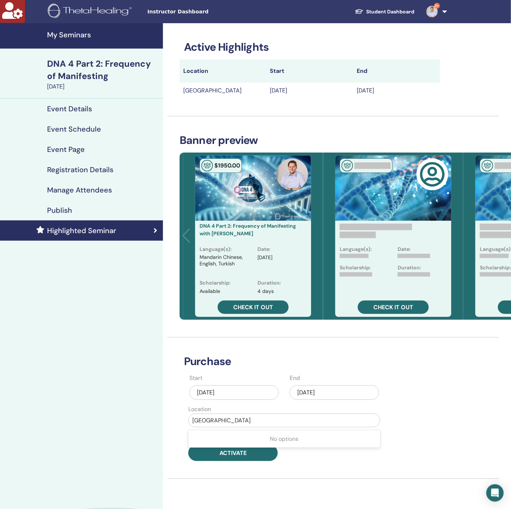
click at [228, 418] on div at bounding box center [284, 420] width 184 height 10
type input "***"
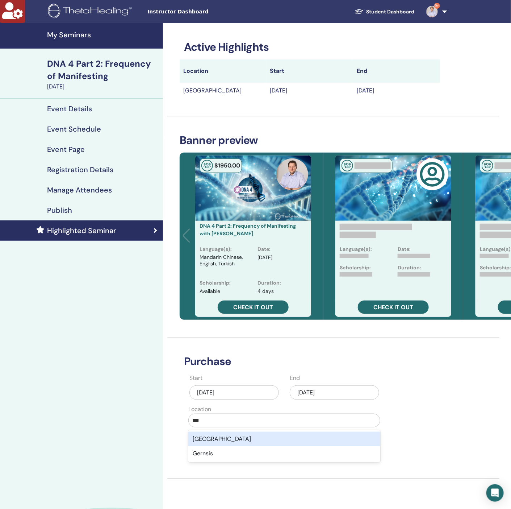
click at [230, 439] on div "Germany" at bounding box center [284, 439] width 192 height 14
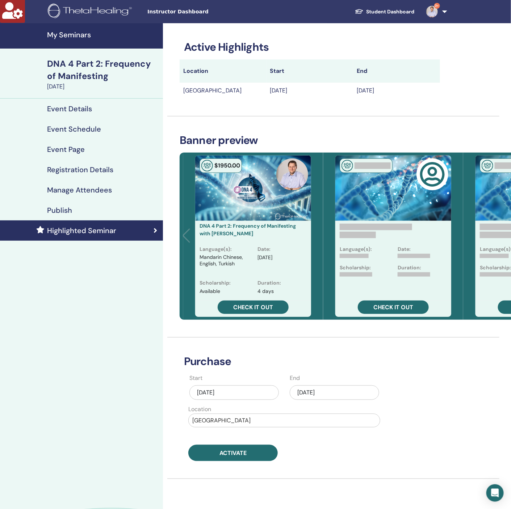
click at [232, 445] on div "Start Oct/14, 2025 End Dec/08, 2025 Location Germany Activate" at bounding box center [284, 417] width 209 height 87
click at [234, 451] on span "Activate" at bounding box center [233, 453] width 27 height 8
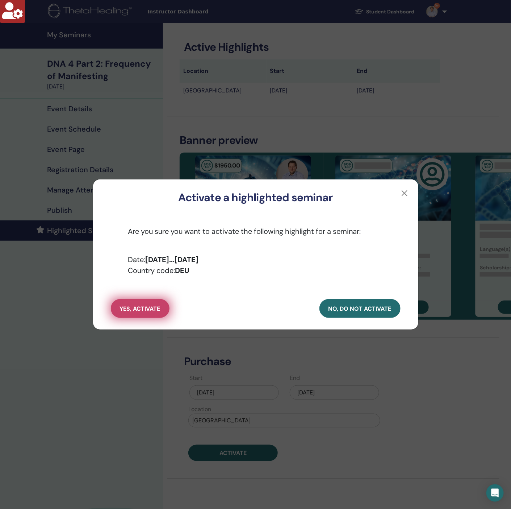
click at [153, 308] on span "yes, activate" at bounding box center [140, 309] width 41 height 8
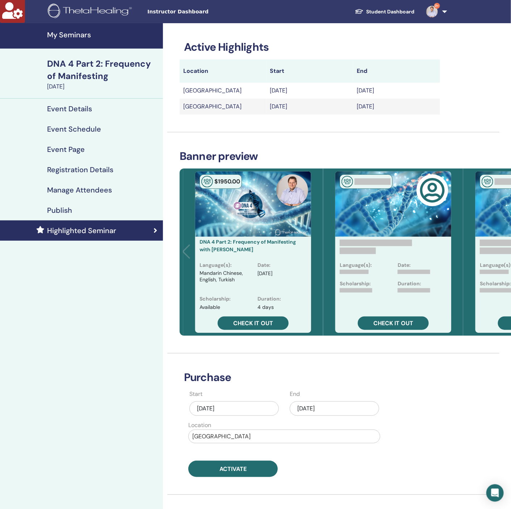
click at [220, 440] on div at bounding box center [284, 436] width 184 height 10
type input "*****"
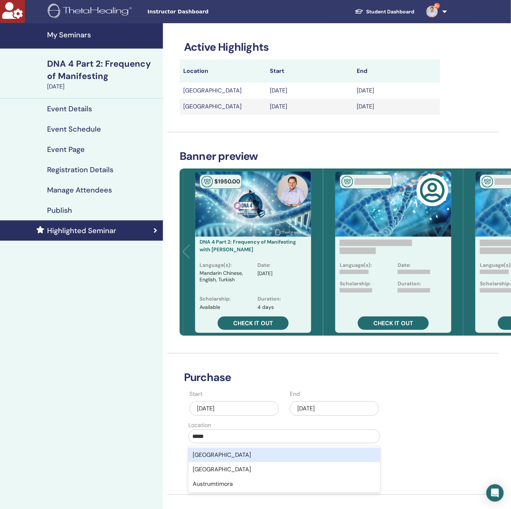
click at [216, 456] on div "Australia" at bounding box center [284, 454] width 192 height 14
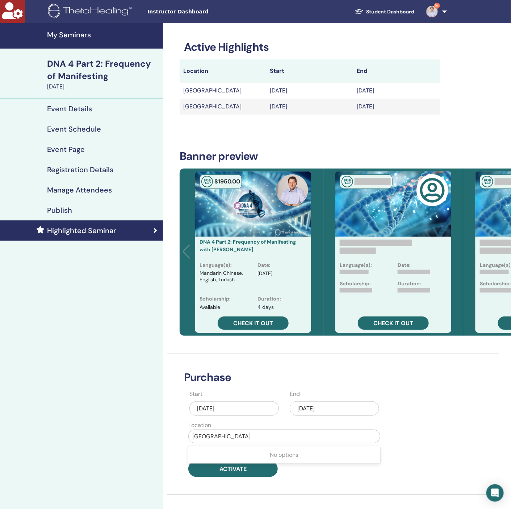
click at [226, 434] on div at bounding box center [284, 436] width 184 height 10
type input "*****"
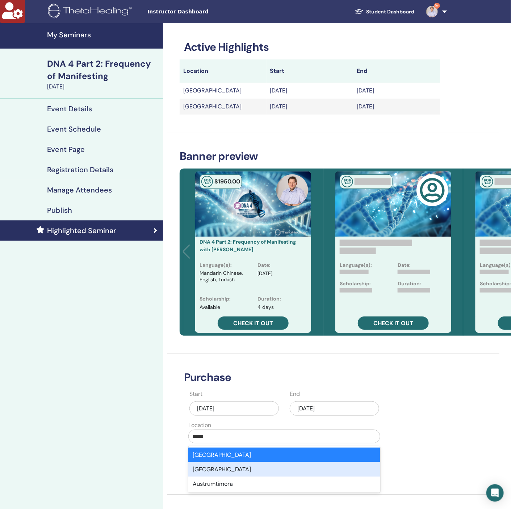
click at [217, 471] on div "Austria" at bounding box center [284, 469] width 192 height 14
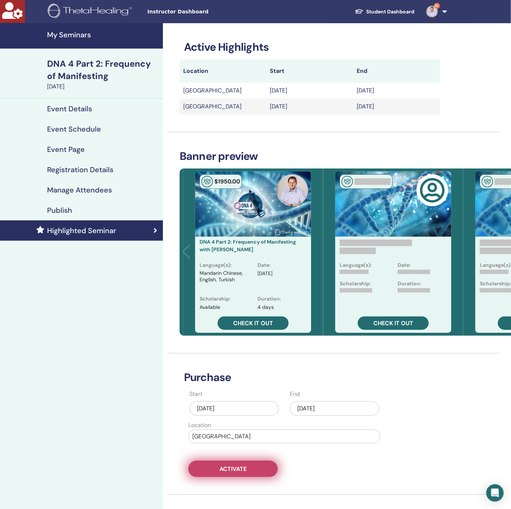
click at [231, 468] on span "Activate" at bounding box center [233, 469] width 27 height 8
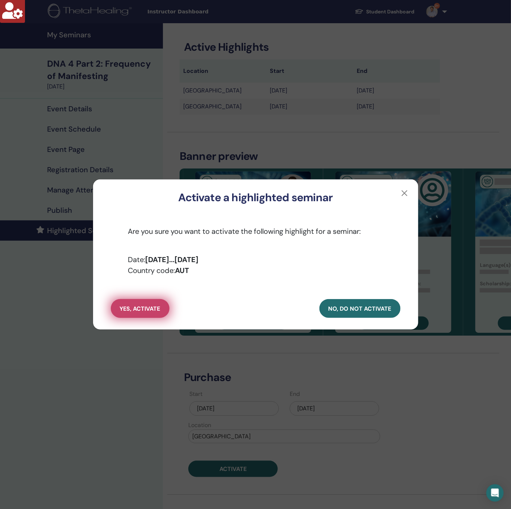
click at [131, 308] on span "yes, activate" at bounding box center [140, 309] width 41 height 8
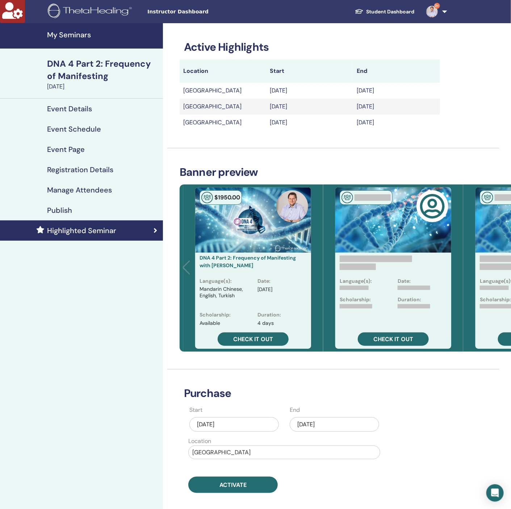
click at [211, 454] on div at bounding box center [284, 452] width 184 height 10
type input "*"
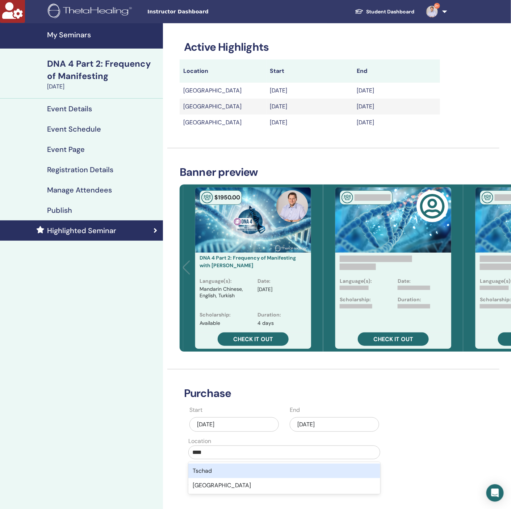
type input "*****"
click at [240, 473] on div "Tschechien" at bounding box center [284, 470] width 192 height 14
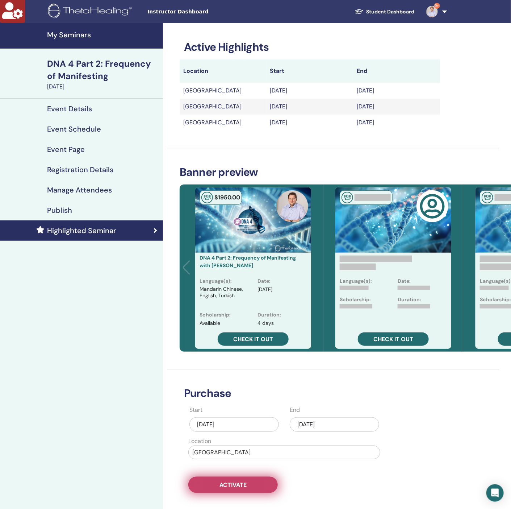
click at [238, 486] on span "Activate" at bounding box center [233, 485] width 27 height 8
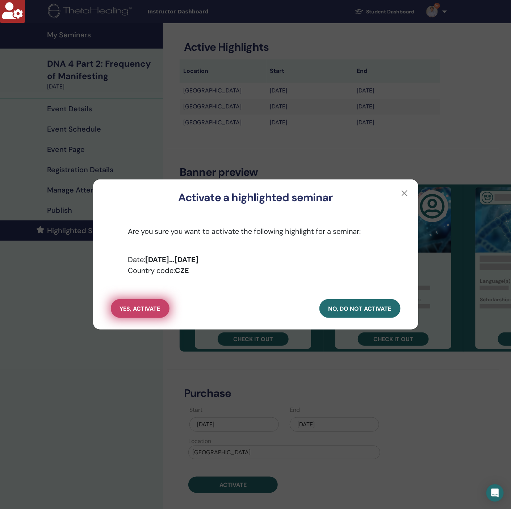
click at [138, 313] on button "yes, activate" at bounding box center [140, 308] width 59 height 19
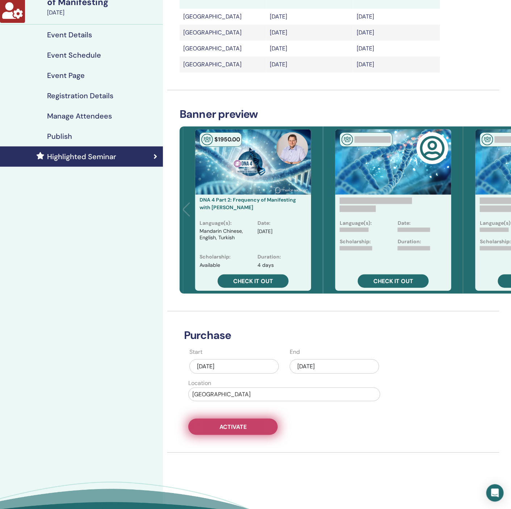
scroll to position [54, 0]
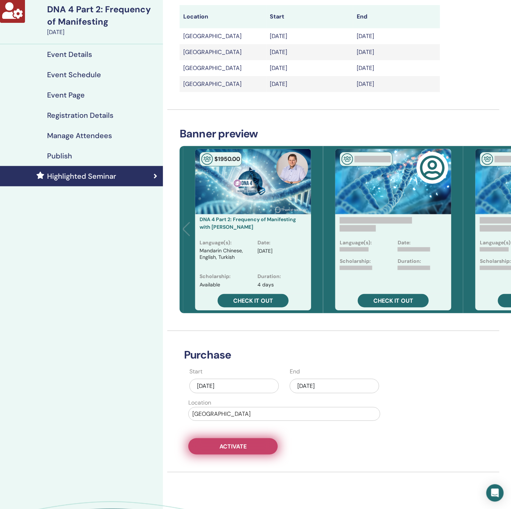
click at [243, 446] on span "Activate" at bounding box center [233, 446] width 27 height 8
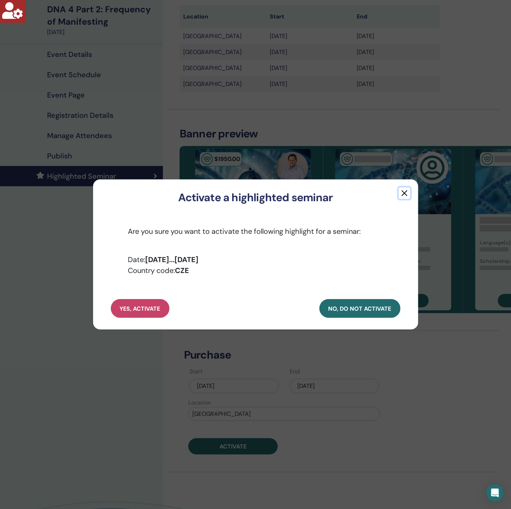
click at [401, 192] on button "button" at bounding box center [405, 193] width 12 height 12
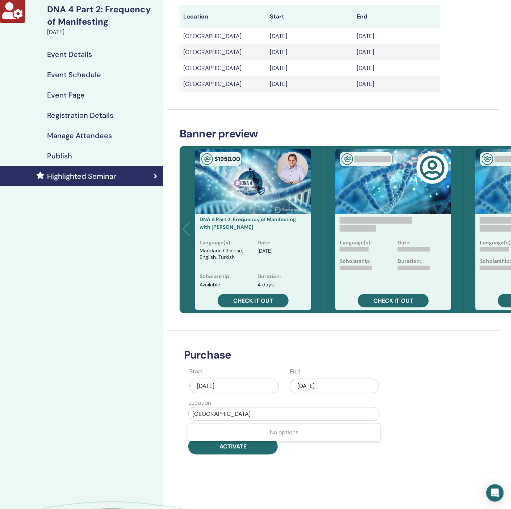
click at [248, 414] on div at bounding box center [284, 414] width 184 height 10
type input "******"
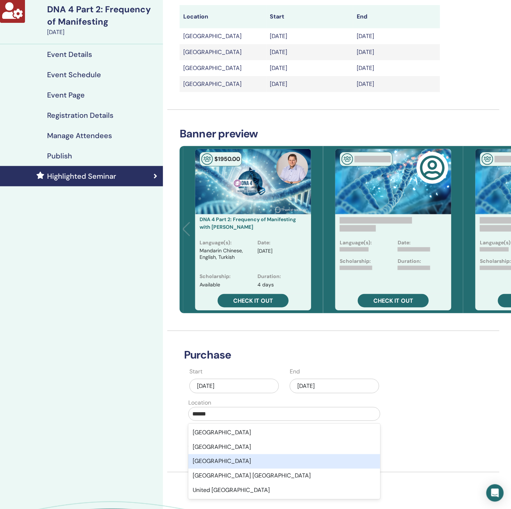
click at [237, 461] on div "United Kingdom" at bounding box center [284, 461] width 192 height 14
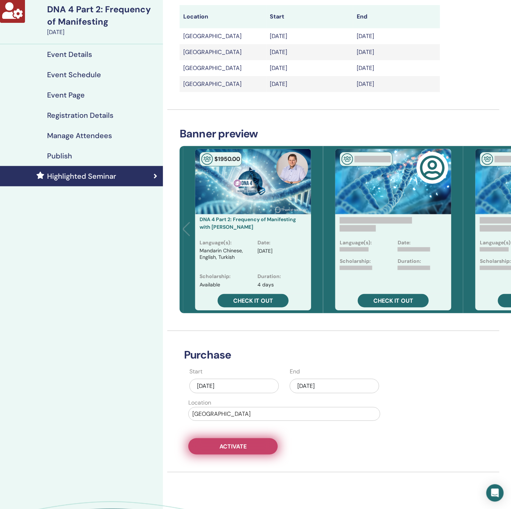
click at [235, 447] on span "Activate" at bounding box center [233, 446] width 27 height 8
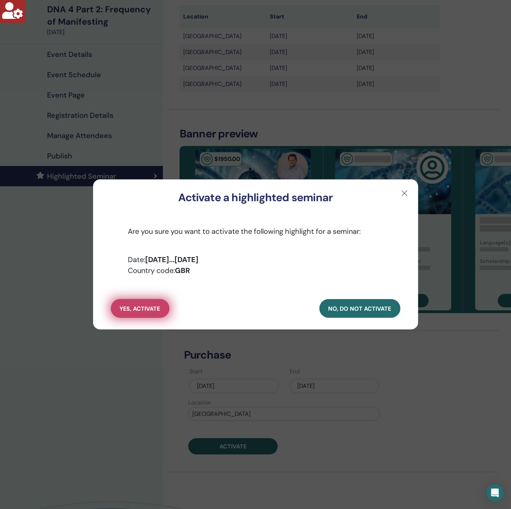
click at [145, 304] on button "yes, activate" at bounding box center [140, 308] width 59 height 19
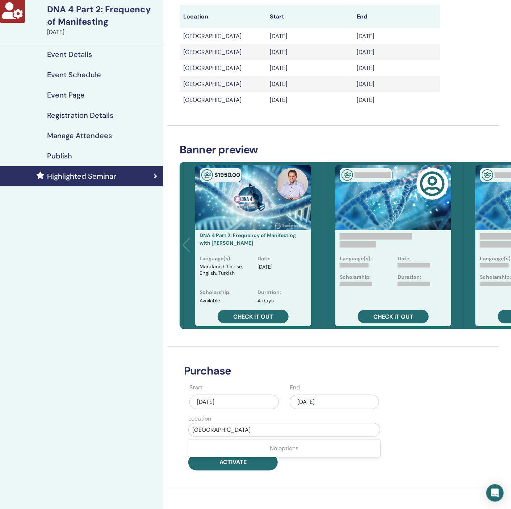
click at [254, 430] on div at bounding box center [284, 430] width 184 height 10
type input "*****"
click at [223, 450] on div "Italia" at bounding box center [284, 448] width 192 height 14
click at [226, 464] on span "Activate" at bounding box center [233, 462] width 27 height 8
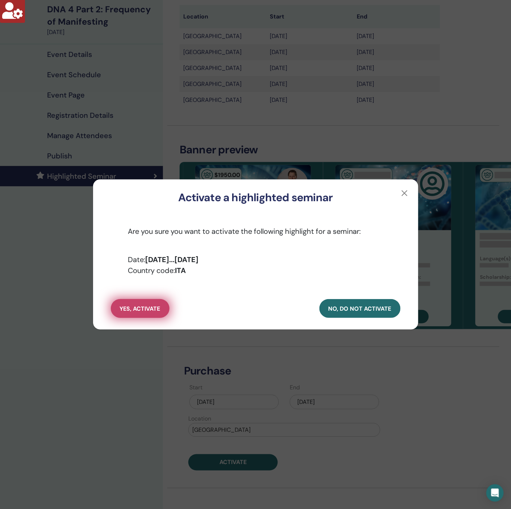
click at [130, 300] on button "yes, activate" at bounding box center [140, 308] width 59 height 19
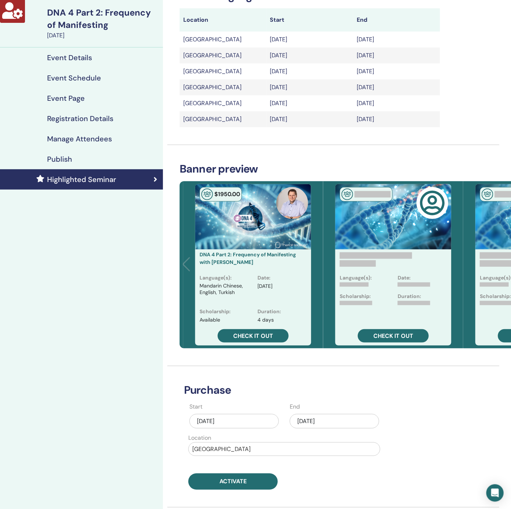
scroll to position [0, 0]
